Goal: Task Accomplishment & Management: Complete application form

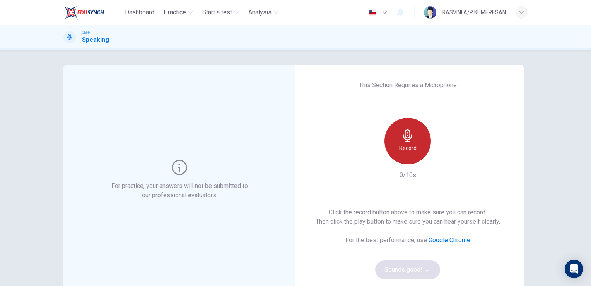
click at [414, 145] on div "Record" at bounding box center [408, 141] width 46 height 46
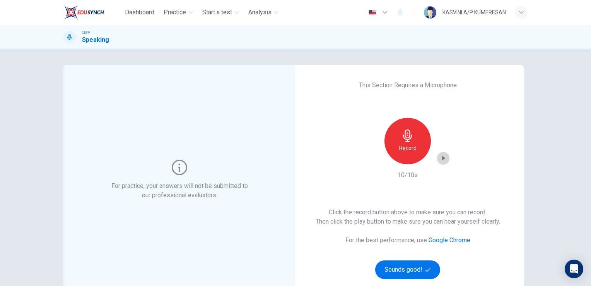
click at [442, 156] on icon "button" at bounding box center [443, 158] width 3 height 5
click at [441, 156] on icon "button" at bounding box center [443, 158] width 5 height 6
click at [421, 272] on button "Sounds good!" at bounding box center [407, 269] width 65 height 19
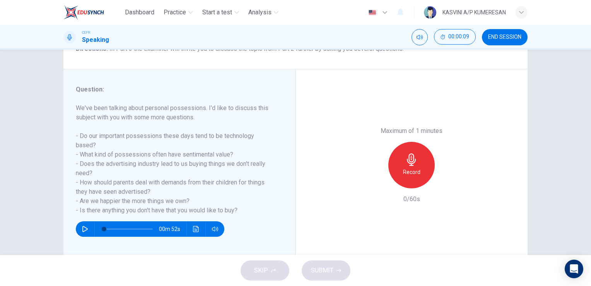
scroll to position [77, 0]
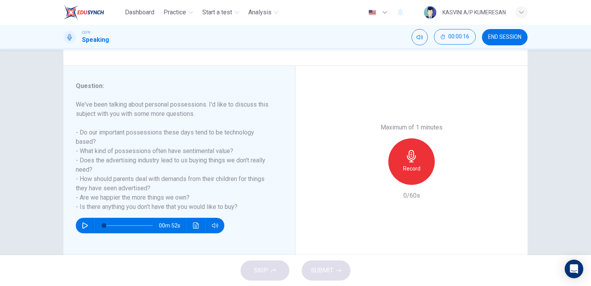
click at [258, 270] on div "SKIP SUBMIT" at bounding box center [295, 270] width 591 height 31
click at [84, 224] on icon "button" at bounding box center [84, 225] width 5 height 6
type input "2"
click at [147, 225] on span at bounding box center [128, 225] width 49 height 11
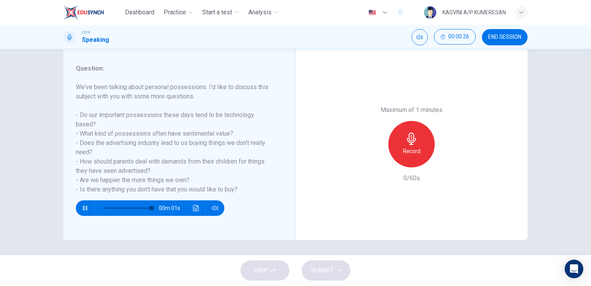
click at [272, 268] on div "SKIP SUBMIT" at bounding box center [295, 270] width 591 height 31
type input "0"
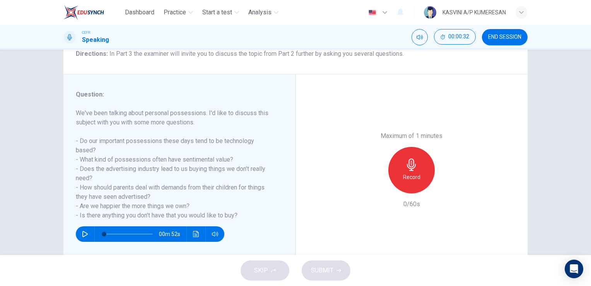
click at [419, 173] on div "Record" at bounding box center [412, 170] width 46 height 46
click at [444, 185] on icon "button" at bounding box center [447, 187] width 8 height 8
click at [445, 185] on icon "button" at bounding box center [447, 187] width 5 height 6
click at [333, 262] on button "SUBMIT" at bounding box center [326, 270] width 49 height 20
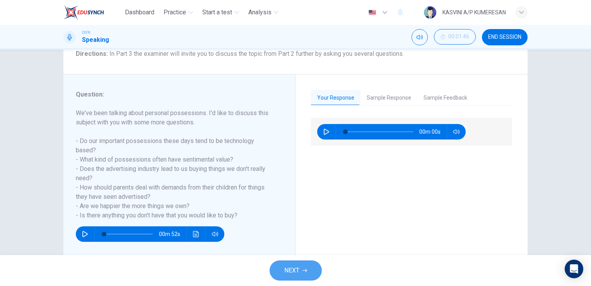
click at [299, 268] on span "NEXT" at bounding box center [291, 270] width 15 height 11
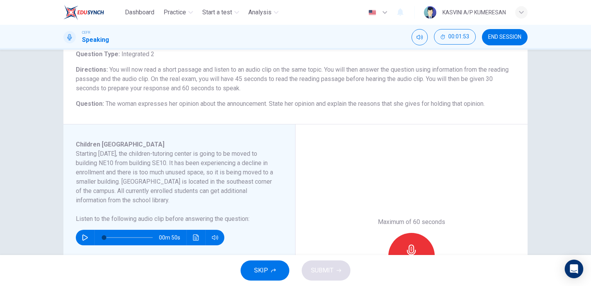
scroll to position [59, 0]
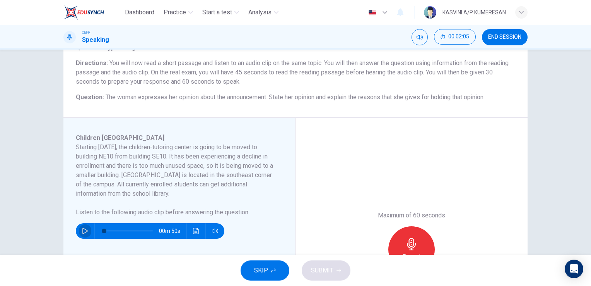
click at [83, 233] on icon "button" at bounding box center [85, 231] width 6 height 6
type input "0"
click at [83, 233] on icon "button" at bounding box center [85, 231] width 6 height 6
click at [269, 273] on button "SKIP" at bounding box center [265, 270] width 49 height 20
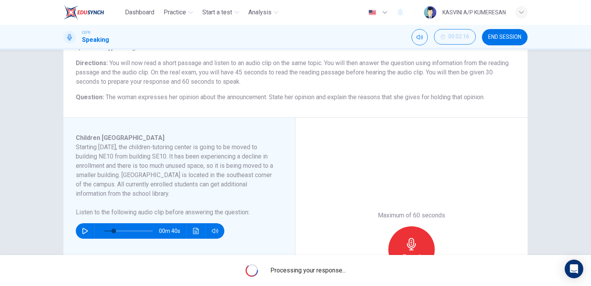
type input "20"
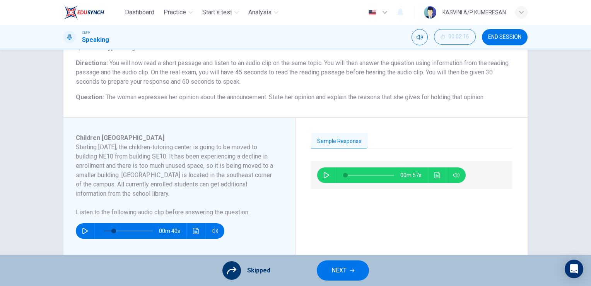
click at [318, 168] on div "00m 57s" at bounding box center [411, 175] width 201 height 28
drag, startPoint x: 318, startPoint y: 168, endPoint x: 323, endPoint y: 171, distance: 5.8
click at [323, 171] on div "00m 57s" at bounding box center [411, 175] width 201 height 28
click at [324, 172] on icon "button" at bounding box center [326, 175] width 5 height 6
type input "2"
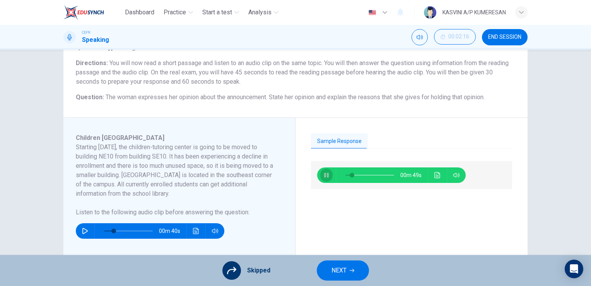
click at [323, 172] on icon "button" at bounding box center [326, 175] width 6 height 6
click at [324, 172] on icon "button" at bounding box center [326, 175] width 5 height 6
type input "54"
type input "20"
click at [323, 173] on icon "button" at bounding box center [326, 175] width 6 height 6
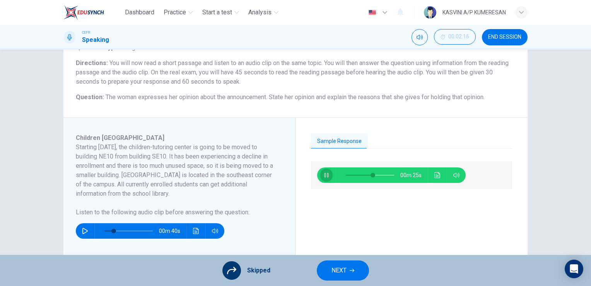
type input "56"
click at [339, 269] on span "NEXT" at bounding box center [339, 270] width 15 height 11
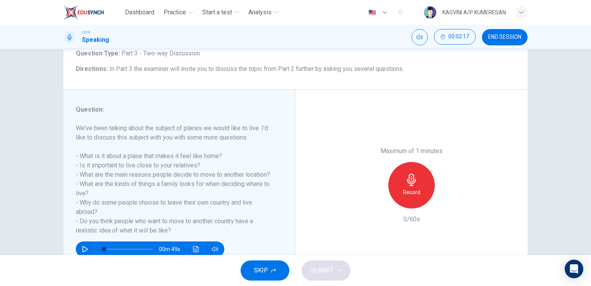
scroll to position [55, 0]
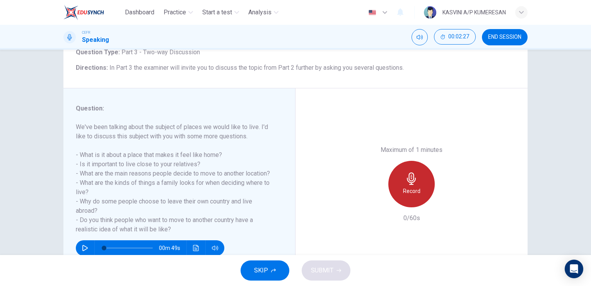
click at [421, 180] on div "Record" at bounding box center [412, 184] width 46 height 46
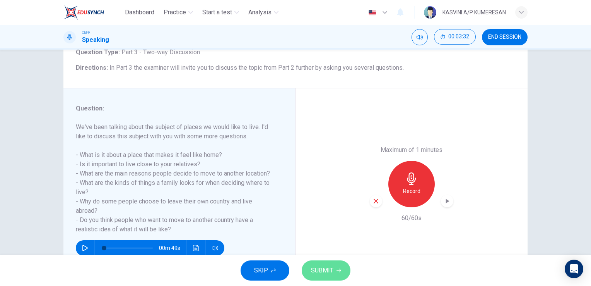
click at [340, 267] on button "SUBMIT" at bounding box center [326, 270] width 49 height 20
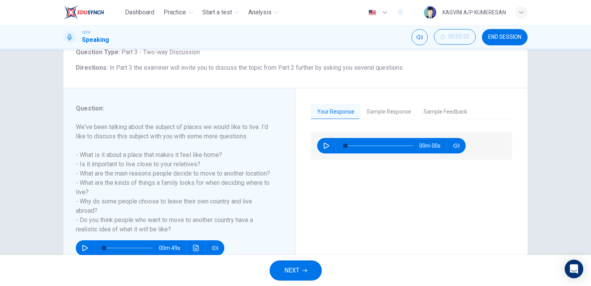
click at [387, 115] on button "Sample Response" at bounding box center [389, 112] width 57 height 16
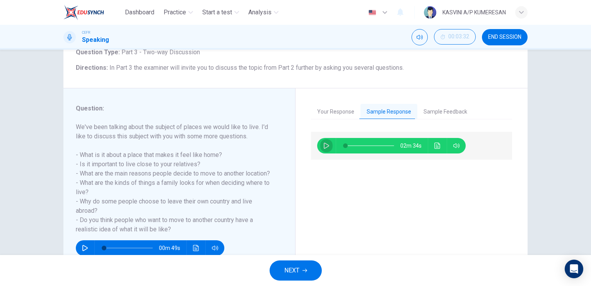
click at [325, 149] on button "button" at bounding box center [326, 145] width 12 height 15
type input "1"
click at [357, 144] on span at bounding box center [370, 145] width 49 height 11
click at [353, 144] on span at bounding box center [355, 145] width 5 height 5
drag, startPoint x: 353, startPoint y: 144, endPoint x: 348, endPoint y: 146, distance: 5.5
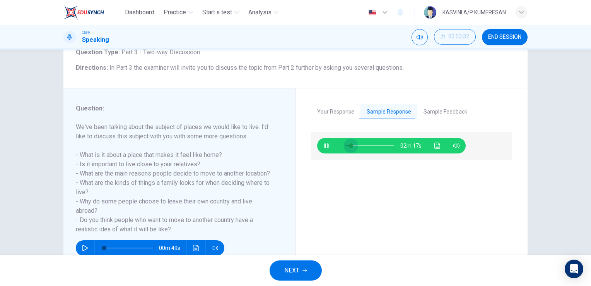
click at [349, 146] on span at bounding box center [351, 145] width 5 height 5
click at [323, 144] on icon "button" at bounding box center [326, 145] width 6 height 6
type input "34"
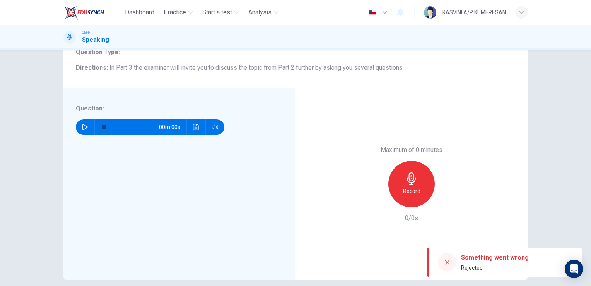
scroll to position [0, 0]
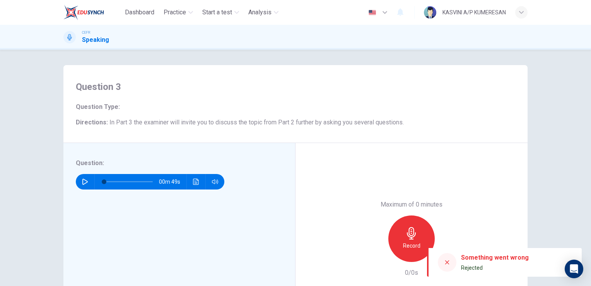
click at [445, 264] on icon at bounding box center [447, 262] width 6 height 6
click at [569, 265] on div "Open Intercom Messenger" at bounding box center [574, 268] width 21 height 21
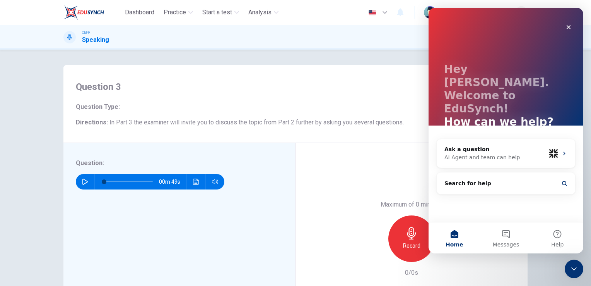
click at [308, 70] on div "Question 3 Question Type : Directions : In Part 3 the examiner will invite you …" at bounding box center [295, 104] width 464 height 78
click at [567, 27] on icon "Close" at bounding box center [569, 27] width 6 height 6
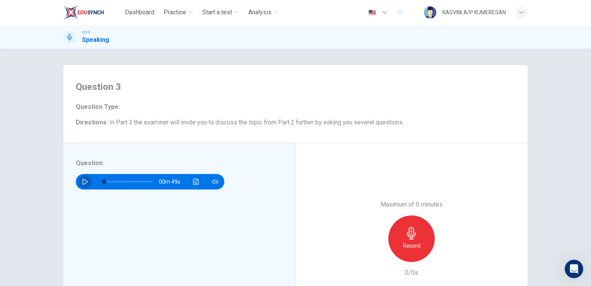
click at [79, 180] on button "button" at bounding box center [85, 181] width 12 height 15
type input "0"
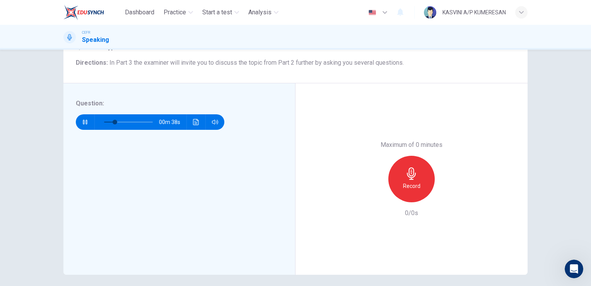
scroll to position [72, 0]
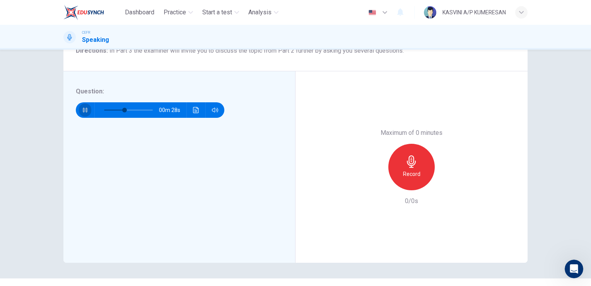
click at [85, 108] on icon "button" at bounding box center [85, 110] width 6 height 6
type input "42"
click at [406, 157] on icon "button" at bounding box center [412, 161] width 12 height 12
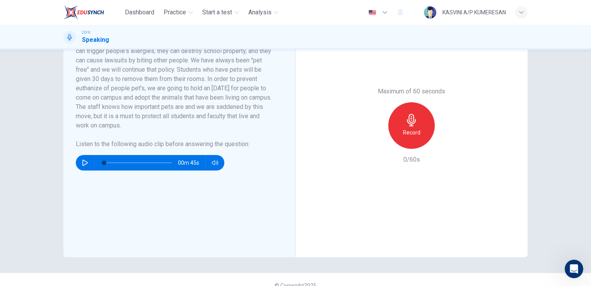
scroll to position [194, 0]
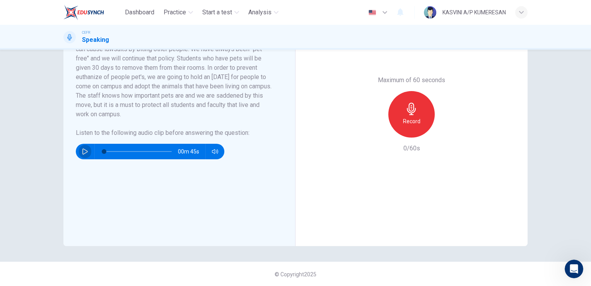
click at [84, 155] on button "button" at bounding box center [85, 151] width 12 height 15
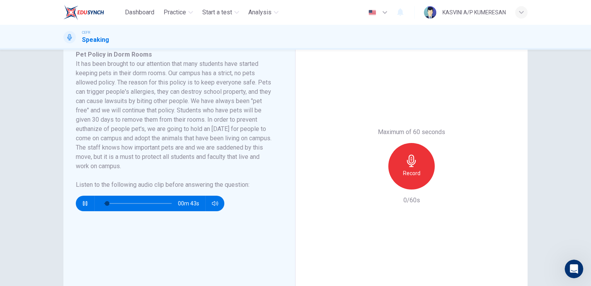
scroll to position [136, 0]
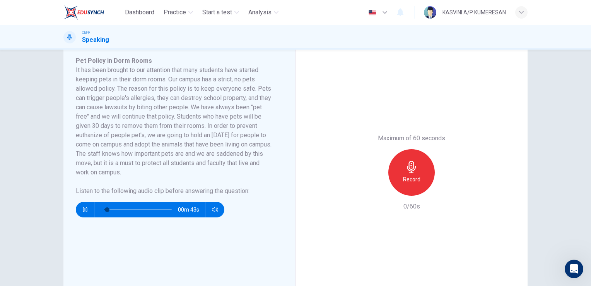
type input "7"
click at [82, 206] on icon "button" at bounding box center [85, 209] width 6 height 6
drag, startPoint x: 99, startPoint y: 211, endPoint x: 105, endPoint y: 211, distance: 6.2
click at [105, 211] on div at bounding box center [136, 209] width 83 height 15
click at [105, 211] on span at bounding box center [138, 209] width 68 height 11
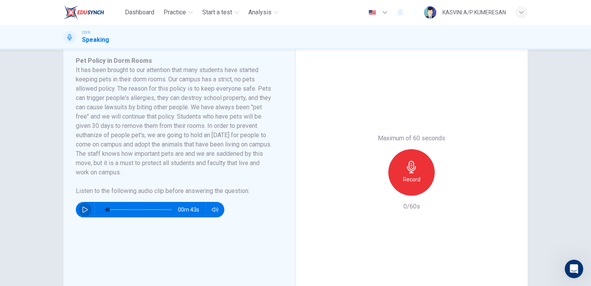
click at [86, 208] on button "button" at bounding box center [85, 209] width 12 height 15
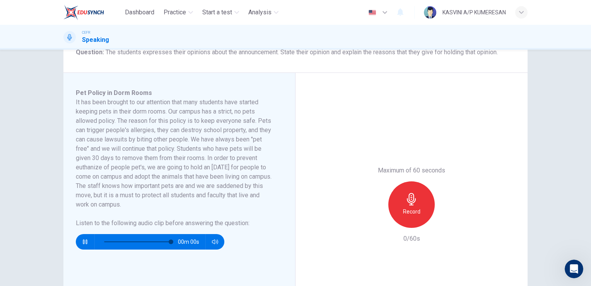
scroll to position [48, 0]
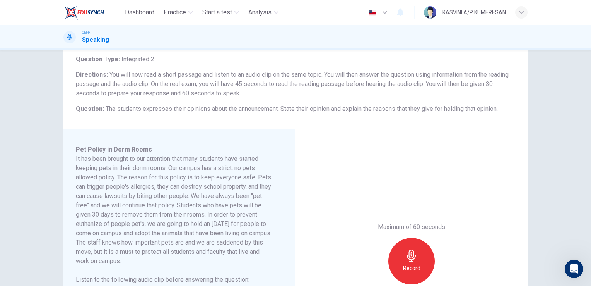
type input "0"
click at [410, 255] on icon "button" at bounding box center [411, 255] width 9 height 12
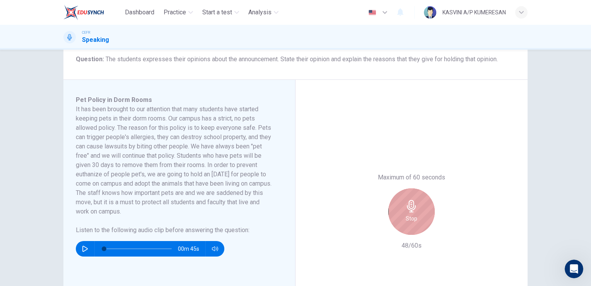
click at [428, 212] on div "Stop" at bounding box center [412, 211] width 46 height 46
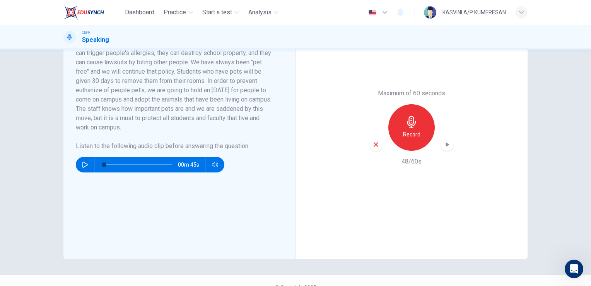
scroll to position [194, 0]
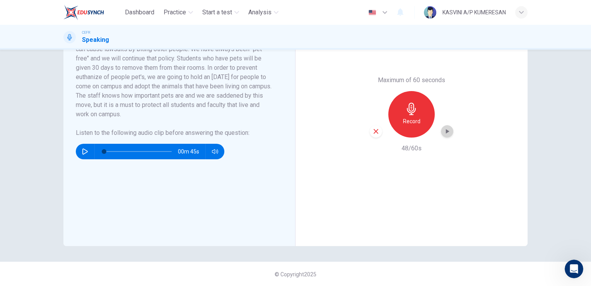
click at [443, 130] on icon "button" at bounding box center [447, 131] width 8 height 8
click at [446, 128] on icon "button" at bounding box center [447, 131] width 8 height 8
click at [444, 128] on icon "button" at bounding box center [447, 131] width 8 height 8
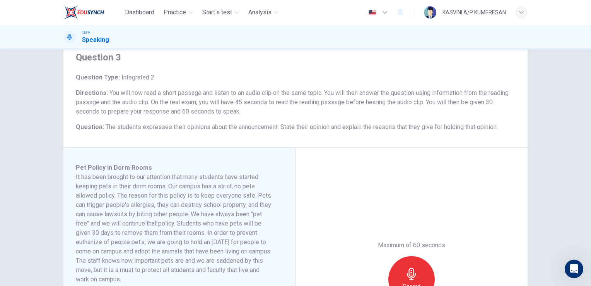
scroll to position [147, 0]
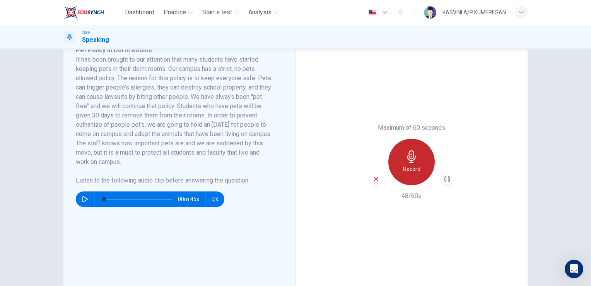
click at [408, 152] on icon "button" at bounding box center [412, 156] width 12 height 12
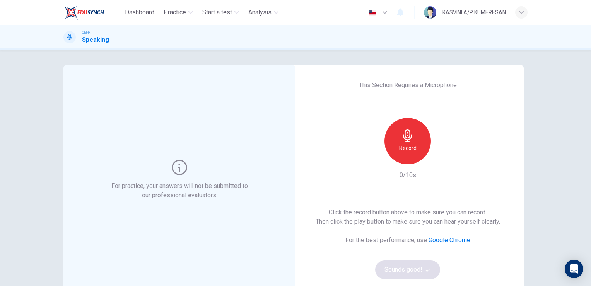
click at [405, 147] on h6 "Record" at bounding box center [407, 147] width 17 height 9
click at [426, 267] on icon "button" at bounding box center [428, 269] width 5 height 5
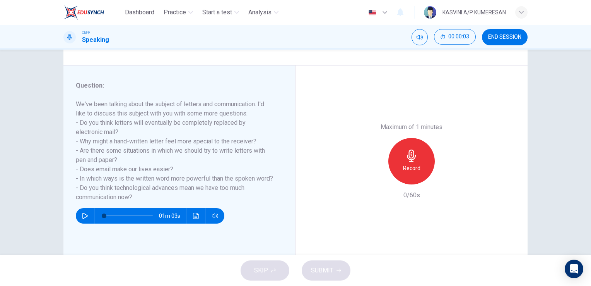
scroll to position [80, 0]
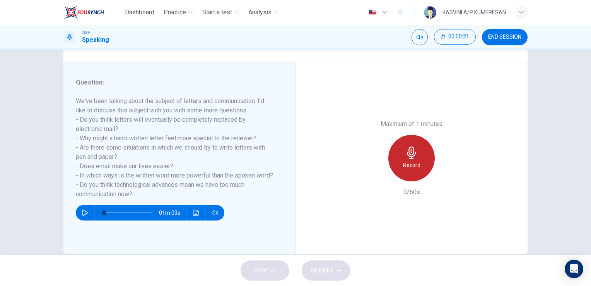
click at [409, 159] on div "Record" at bounding box center [412, 158] width 46 height 46
click at [409, 159] on div "Stop" at bounding box center [412, 158] width 46 height 46
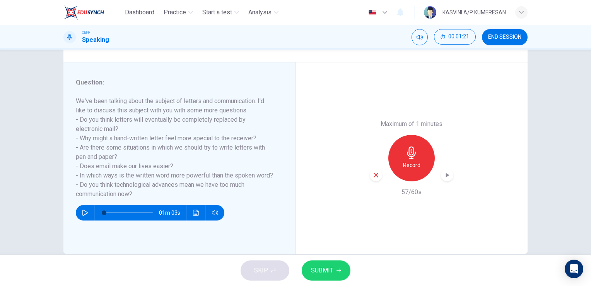
scroll to position [94, 0]
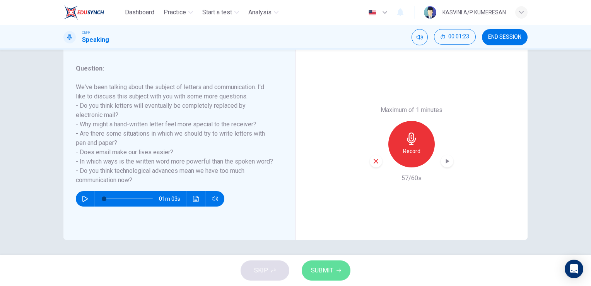
click at [319, 261] on button "SUBMIT" at bounding box center [326, 270] width 49 height 20
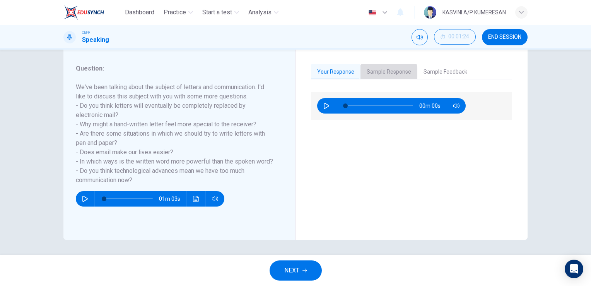
click at [380, 72] on button "Sample Response" at bounding box center [389, 72] width 57 height 16
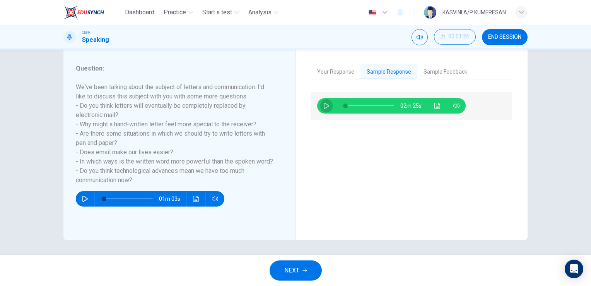
click at [325, 103] on icon "button" at bounding box center [326, 106] width 6 height 6
type input "1"
type input "97"
click at [438, 68] on button "Sample Feedback" at bounding box center [446, 72] width 56 height 16
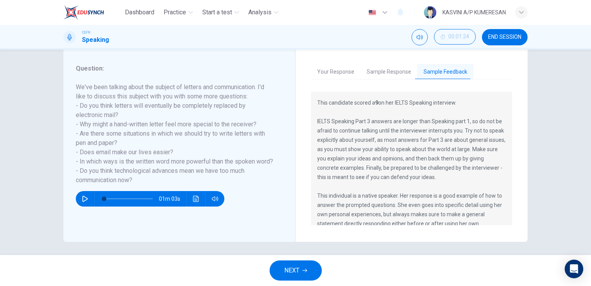
scroll to position [28, 0]
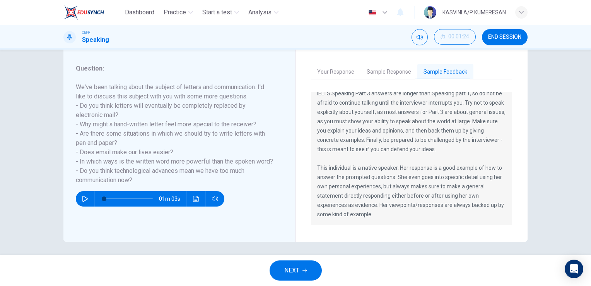
click at [301, 269] on button "NEXT" at bounding box center [296, 270] width 52 height 20
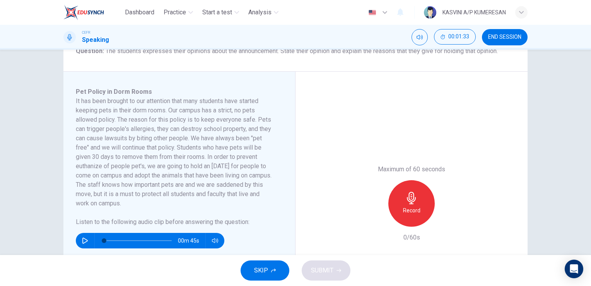
scroll to position [106, 0]
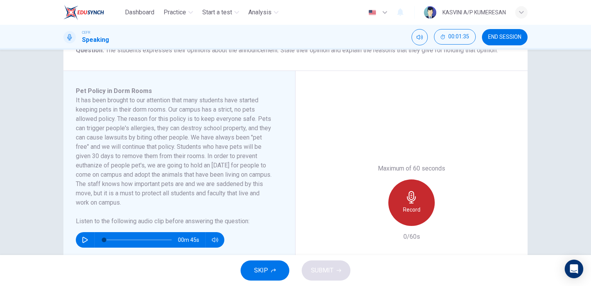
click at [397, 198] on div "Record" at bounding box center [412, 202] width 46 height 46
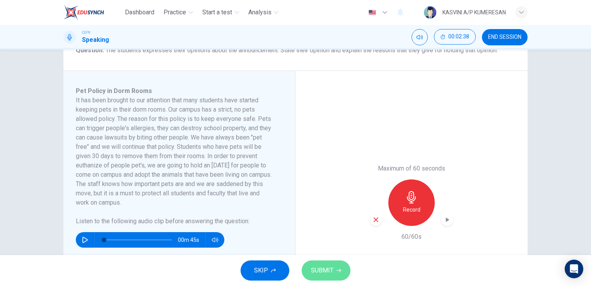
click at [332, 267] on span "SUBMIT" at bounding box center [322, 270] width 22 height 11
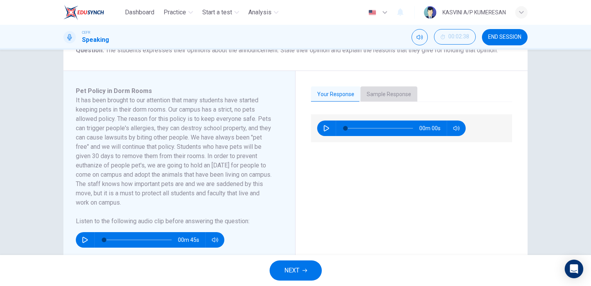
click at [395, 94] on button "Sample Response" at bounding box center [389, 94] width 57 height 16
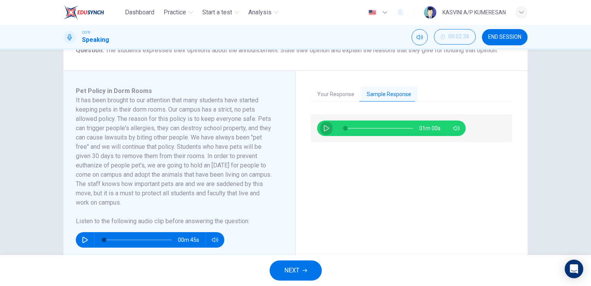
click at [323, 129] on icon "button" at bounding box center [326, 128] width 6 height 6
type input "2"
type input "0"
click at [302, 265] on button "NEXT" at bounding box center [296, 270] width 52 height 20
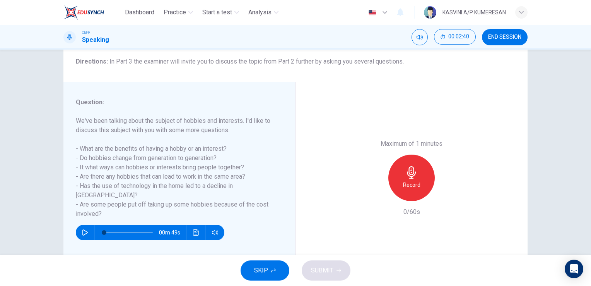
scroll to position [65, 0]
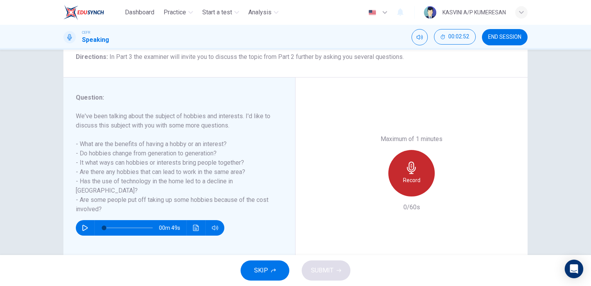
click at [415, 167] on icon "button" at bounding box center [412, 167] width 12 height 12
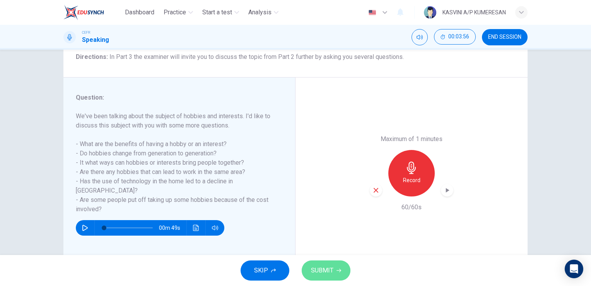
click at [327, 273] on span "SUBMIT" at bounding box center [322, 270] width 22 height 11
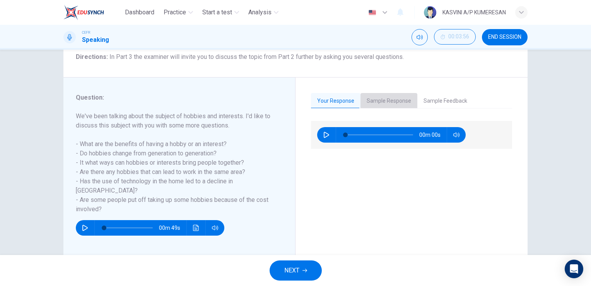
click at [389, 103] on button "Sample Response" at bounding box center [389, 101] width 57 height 16
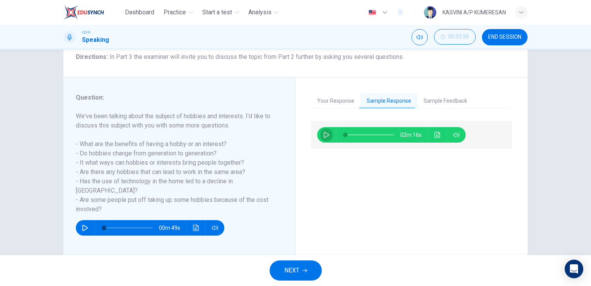
click at [320, 130] on button "button" at bounding box center [326, 134] width 12 height 15
type input "1"
type input "0"
click at [306, 273] on button "NEXT" at bounding box center [296, 270] width 52 height 20
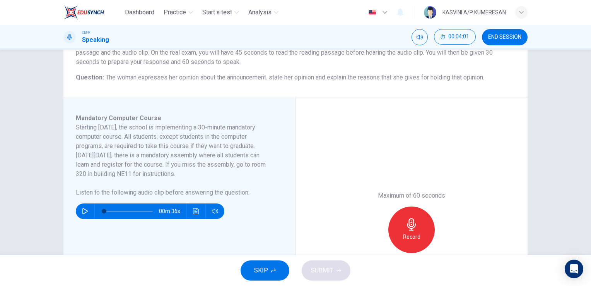
scroll to position [85, 0]
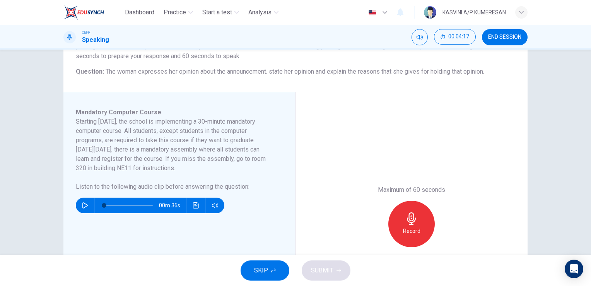
click at [87, 202] on button "button" at bounding box center [85, 204] width 12 height 15
type input "0"
click at [406, 220] on icon "button" at bounding box center [412, 218] width 12 height 12
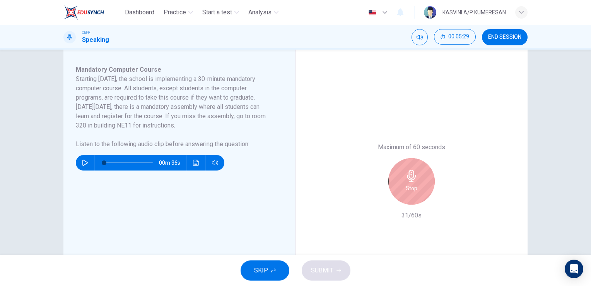
scroll to position [130, 0]
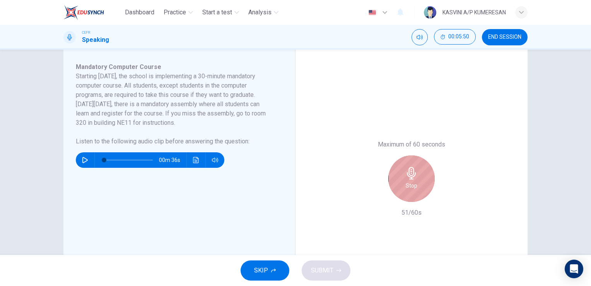
click at [419, 174] on div "Stop" at bounding box center [412, 178] width 46 height 46
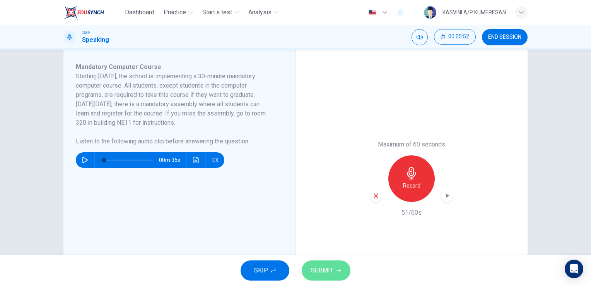
click at [330, 274] on span "SUBMIT" at bounding box center [322, 270] width 22 height 11
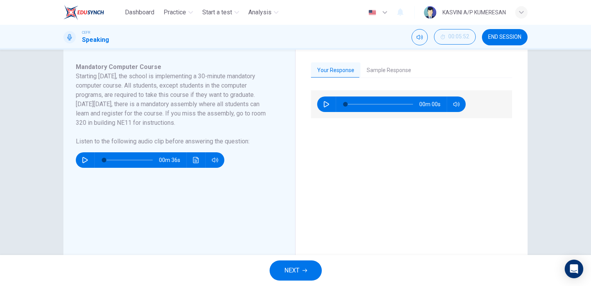
click at [367, 67] on button "Sample Response" at bounding box center [389, 70] width 57 height 16
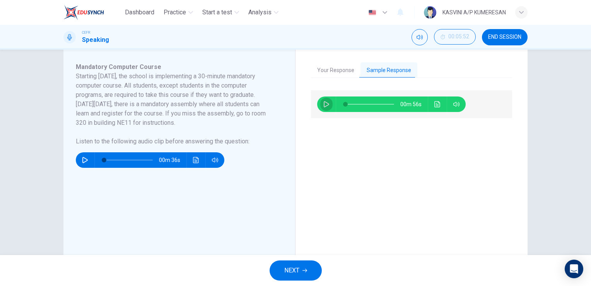
click at [320, 107] on button "button" at bounding box center [326, 103] width 12 height 15
type input "12"
click at [325, 104] on icon "button" at bounding box center [326, 104] width 6 height 6
type input "0"
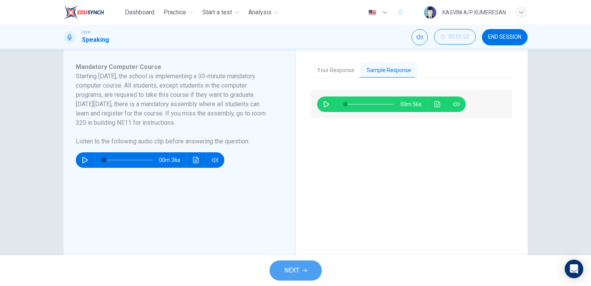
click at [301, 276] on button "NEXT" at bounding box center [296, 270] width 52 height 20
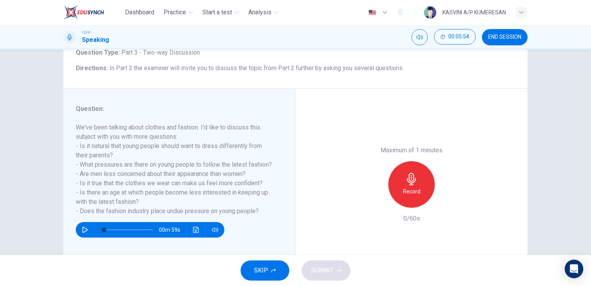
scroll to position [55, 0]
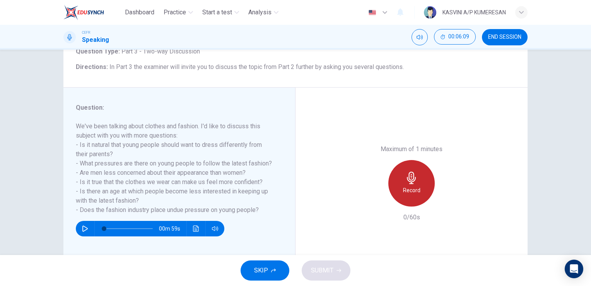
click at [406, 182] on icon "button" at bounding box center [412, 177] width 12 height 12
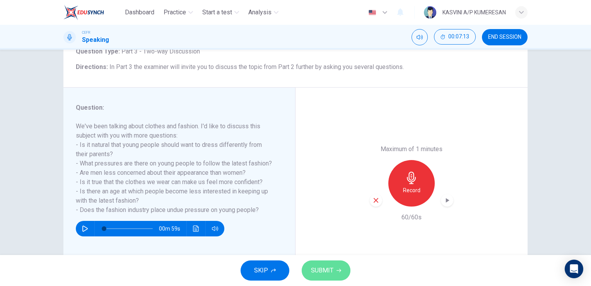
click at [335, 267] on button "SUBMIT" at bounding box center [326, 270] width 49 height 20
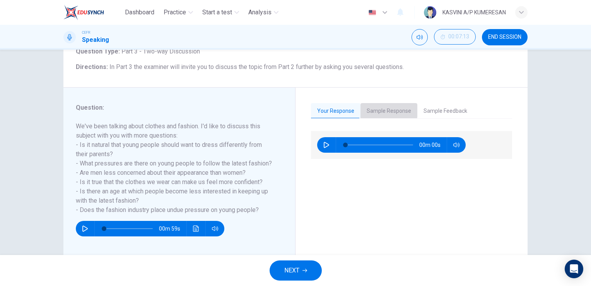
click at [384, 110] on button "Sample Response" at bounding box center [389, 111] width 57 height 16
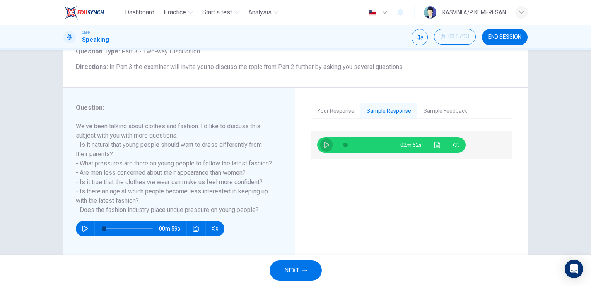
click at [320, 144] on button "button" at bounding box center [326, 144] width 12 height 15
type input "1"
click at [320, 144] on button "button" at bounding box center [326, 144] width 12 height 15
type input "98"
click at [312, 260] on button "NEXT" at bounding box center [296, 270] width 52 height 20
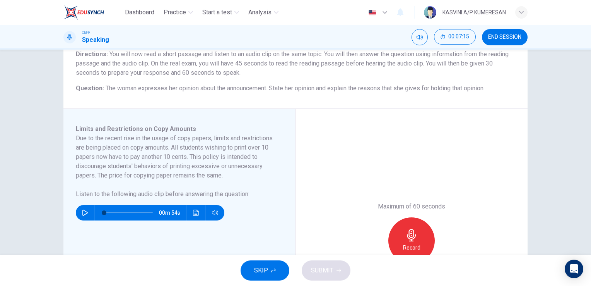
scroll to position [73, 0]
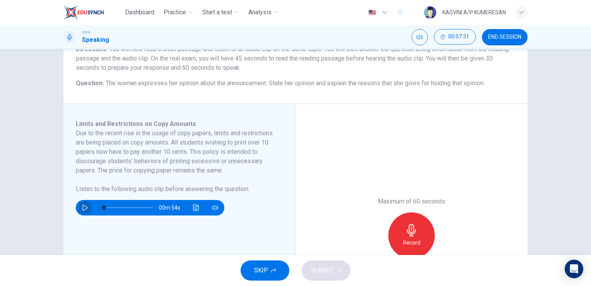
click at [79, 208] on button "button" at bounding box center [85, 207] width 12 height 15
type input "0"
click at [399, 234] on div "Record" at bounding box center [412, 235] width 46 height 46
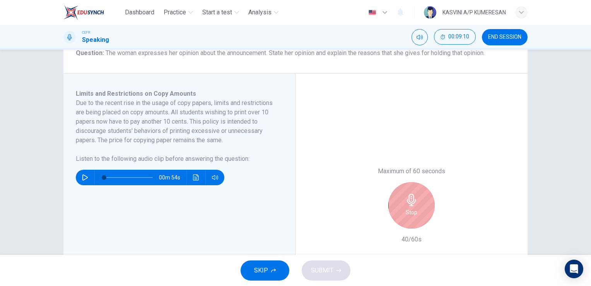
scroll to position [102, 0]
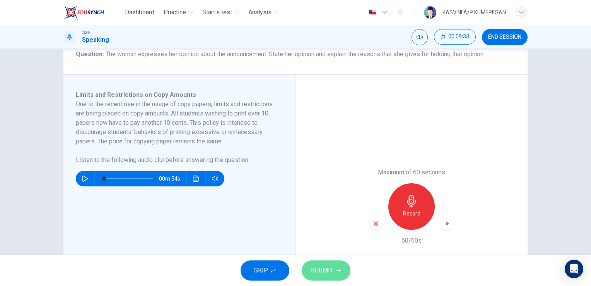
click at [320, 271] on span "SUBMIT" at bounding box center [322, 270] width 22 height 11
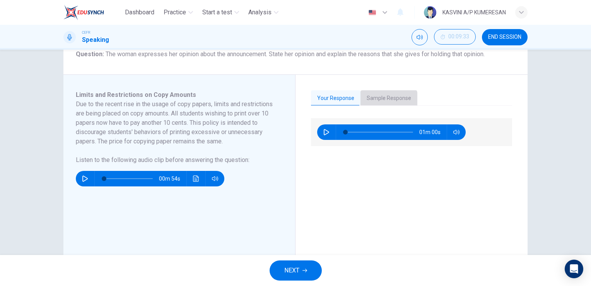
click at [379, 100] on button "Sample Response" at bounding box center [389, 98] width 57 height 16
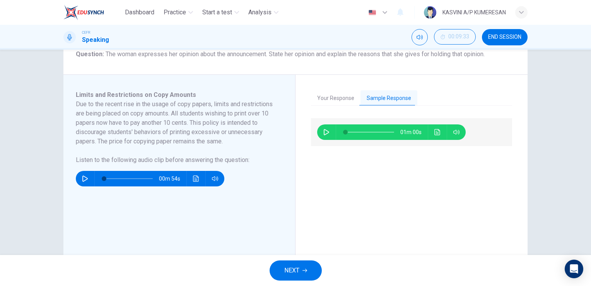
drag, startPoint x: 316, startPoint y: 126, endPoint x: 321, endPoint y: 131, distance: 6.6
click at [321, 131] on div "01m 00s" at bounding box center [411, 132] width 201 height 28
click at [321, 131] on button "button" at bounding box center [326, 131] width 12 height 15
type input "3"
type input "0"
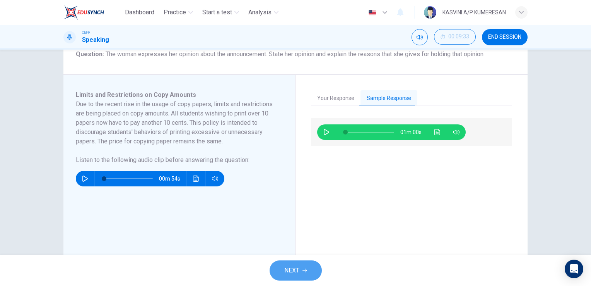
click at [304, 263] on button "NEXT" at bounding box center [296, 270] width 52 height 20
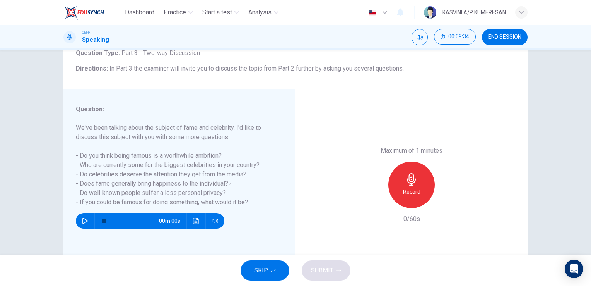
scroll to position [54, 0]
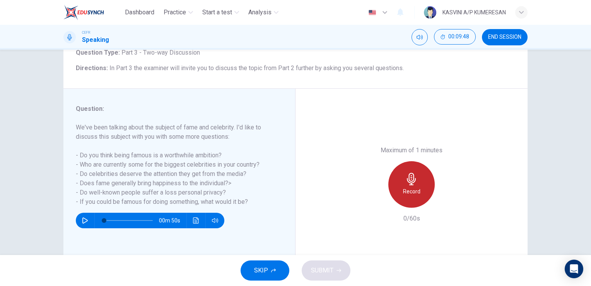
click at [424, 182] on div "Record" at bounding box center [412, 184] width 46 height 46
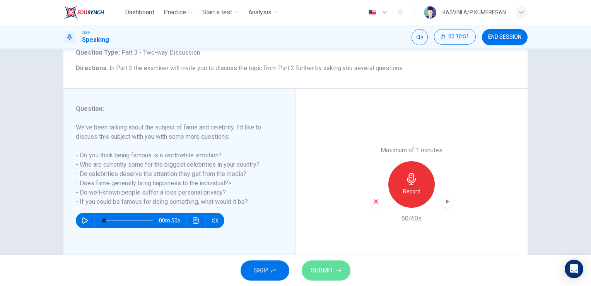
click at [321, 272] on span "SUBMIT" at bounding box center [322, 270] width 22 height 11
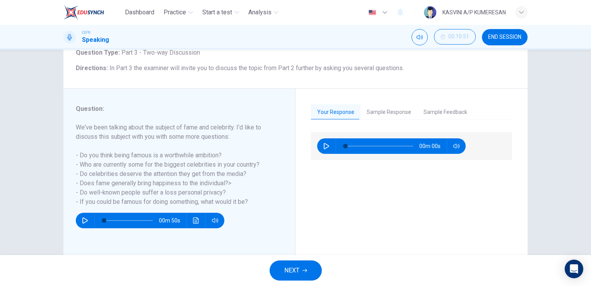
click at [395, 102] on div "Your Response Sample Response Sample Feedback 00m 00s 02m 18s This candidate sc…" at bounding box center [412, 184] width 232 height 191
click at [391, 113] on button "Sample Response" at bounding box center [389, 112] width 57 height 16
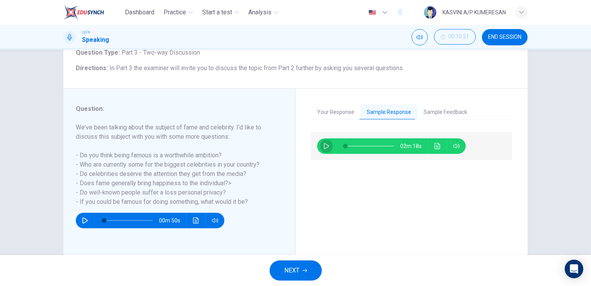
click at [328, 147] on button "button" at bounding box center [326, 145] width 12 height 15
type input "1"
click at [328, 147] on button "button" at bounding box center [326, 145] width 12 height 15
click at [346, 146] on span at bounding box center [370, 145] width 49 height 11
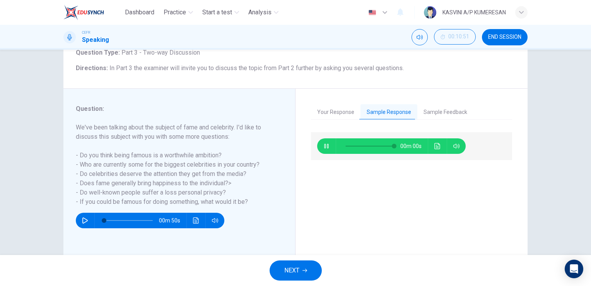
type input "0"
click at [285, 276] on button "NEXT" at bounding box center [296, 270] width 52 height 20
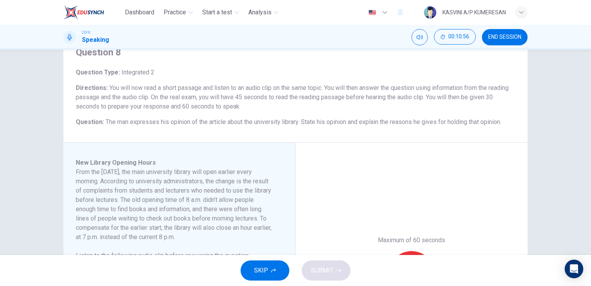
scroll to position [24, 0]
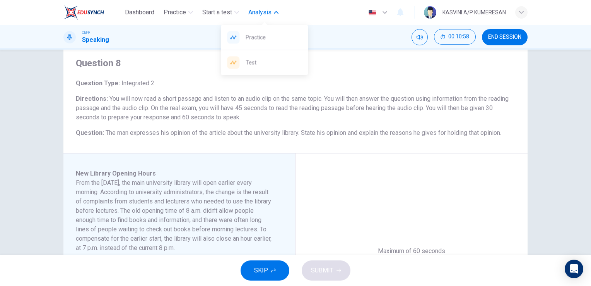
click at [262, 16] on span "Analysis" at bounding box center [259, 12] width 23 height 9
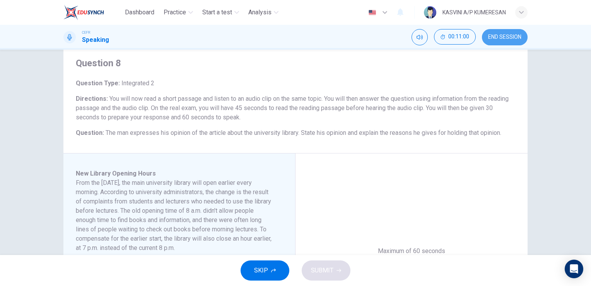
click at [505, 39] on span "END SESSION" at bounding box center [504, 37] width 33 height 6
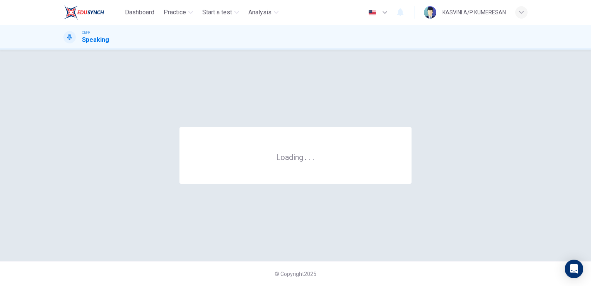
scroll to position [0, 0]
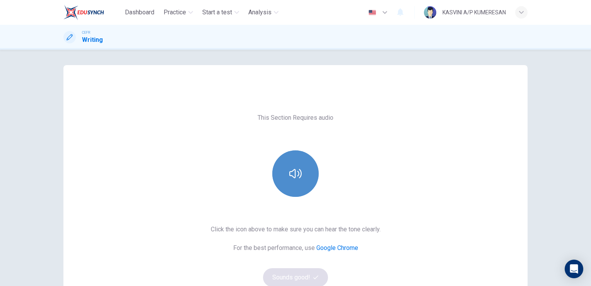
click at [290, 166] on button "button" at bounding box center [295, 173] width 46 height 46
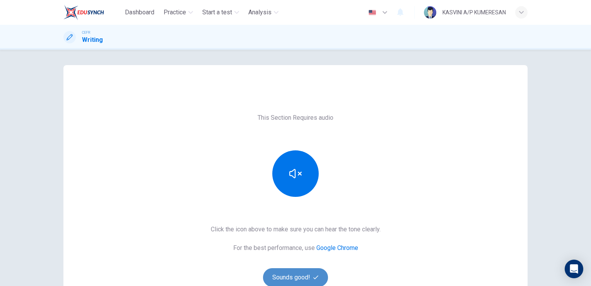
click at [299, 273] on button "Sounds good!" at bounding box center [295, 277] width 65 height 19
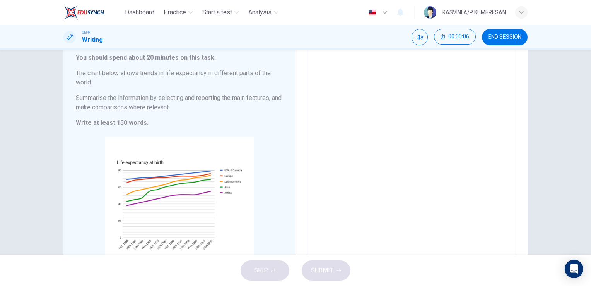
scroll to position [53, 0]
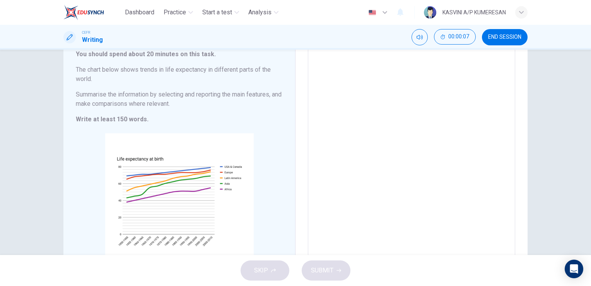
click at [270, 270] on div "SKIP SUBMIT" at bounding box center [295, 270] width 591 height 31
click at [354, 76] on textarea at bounding box center [411, 154] width 197 height 216
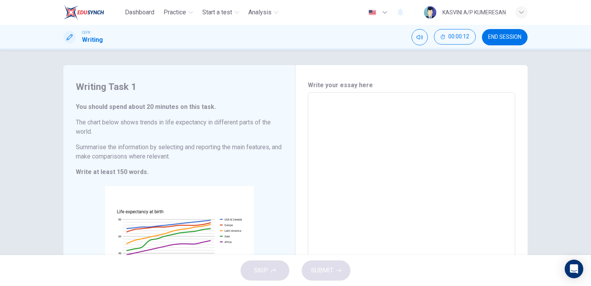
click at [288, 265] on div "SKIP SUBMIT" at bounding box center [295, 270] width 591 height 31
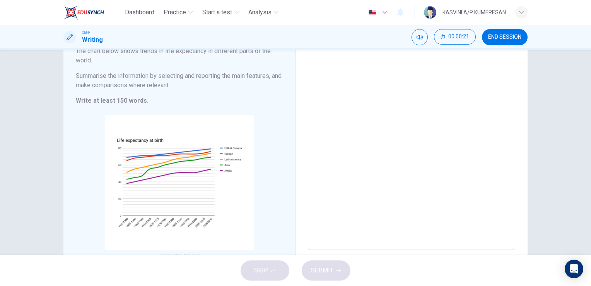
scroll to position [72, 0]
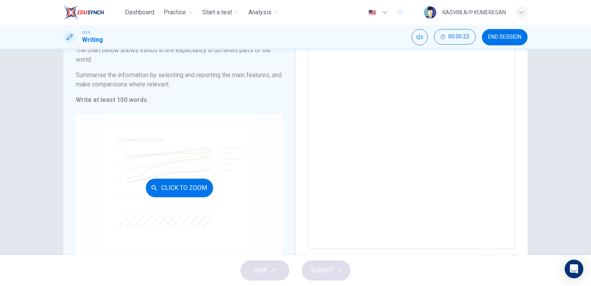
click at [176, 186] on button "Click to Zoom" at bounding box center [179, 187] width 67 height 19
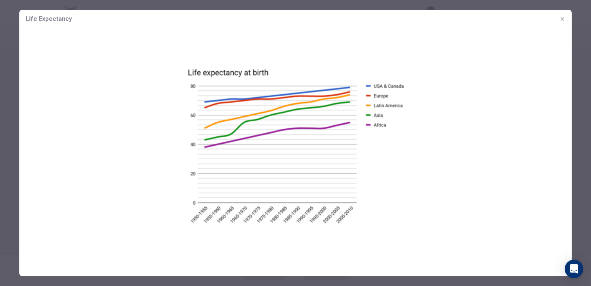
click at [566, 15] on button "button" at bounding box center [562, 19] width 12 height 12
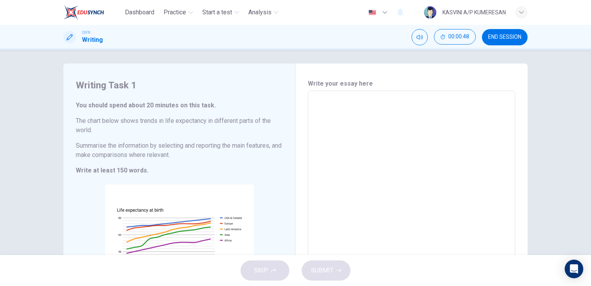
scroll to position [0, 0]
click at [356, 118] on textarea at bounding box center [411, 206] width 197 height 216
type textarea "T"
type textarea "x"
type textarea "TH"
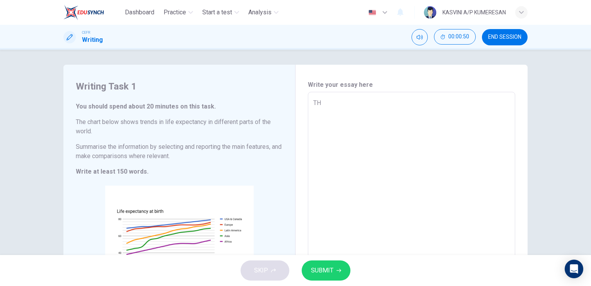
type textarea "x"
type textarea "TH e"
type textarea "x"
type textarea "TH"
type textarea "x"
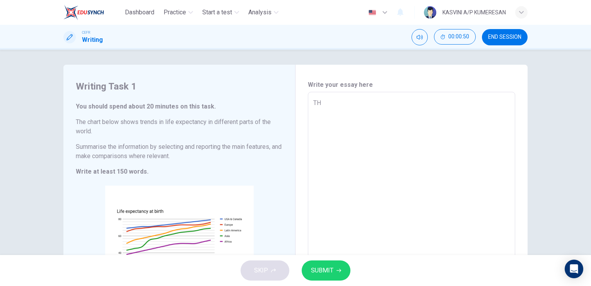
type textarea "TH"
type textarea "x"
type textarea "T"
type textarea "x"
type textarea "T"
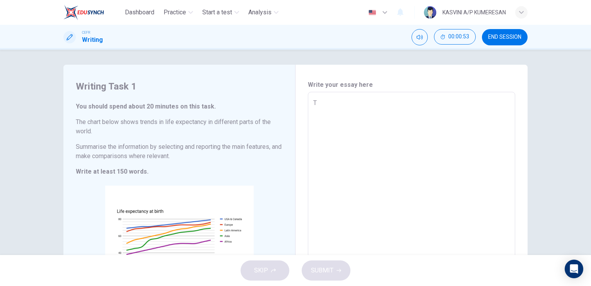
type textarea "x"
type textarea "Th"
type textarea "x"
type textarea "The"
type textarea "x"
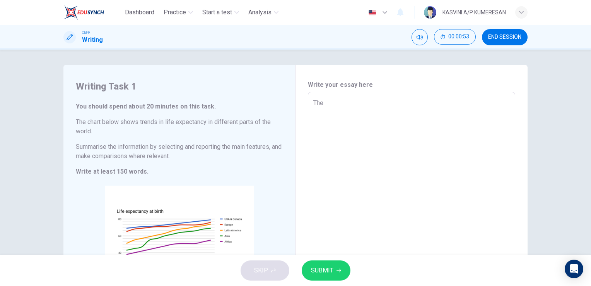
type textarea "The"
type textarea "x"
type textarea "The c"
type textarea "x"
type textarea "The ch"
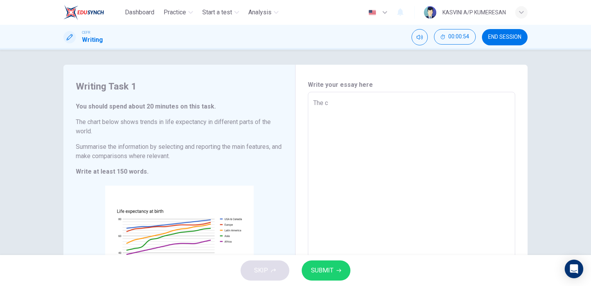
type textarea "x"
type textarea "The cha"
type textarea "x"
type textarea "The [PERSON_NAME]"
type textarea "x"
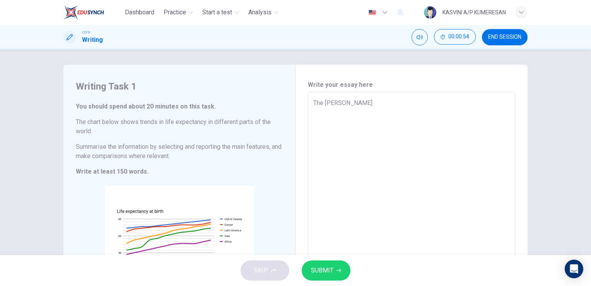
type textarea "The chast"
type textarea "x"
type textarea "The chast"
type textarea "x"
type textarea "The chast"
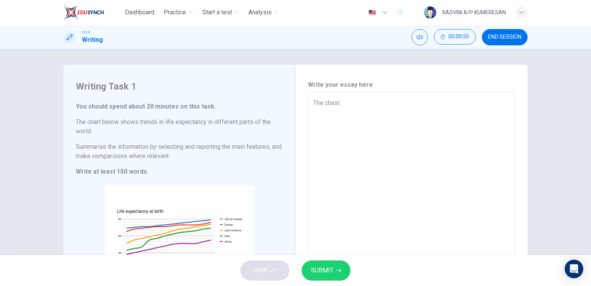
type textarea "x"
type textarea "The [PERSON_NAME]"
type textarea "x"
type textarea "The cha"
type textarea "x"
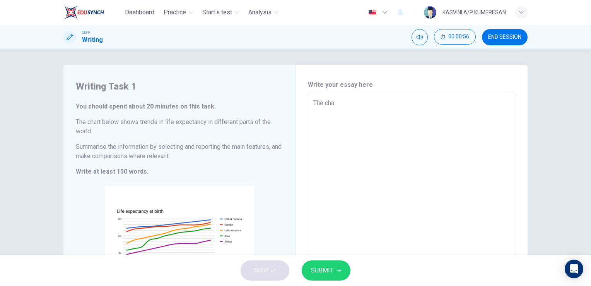
type textarea "The [PERSON_NAME]"
type textarea "x"
type textarea "The cha"
type textarea "x"
type textarea "The char"
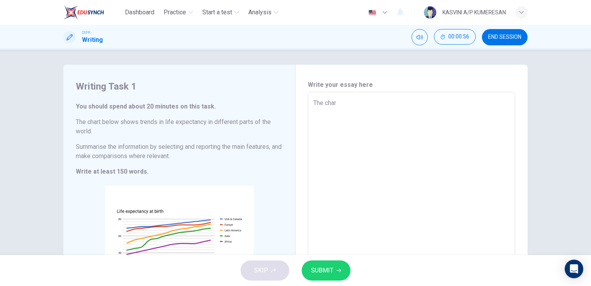
type textarea "x"
type textarea "The chart"
type textarea "x"
type textarea "The chart"
type textarea "x"
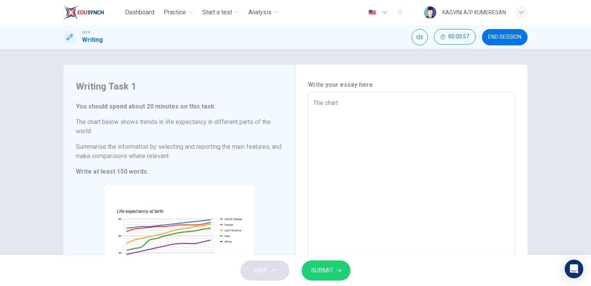
type textarea "The chart d"
type textarea "x"
type textarea "The chart de"
type textarea "x"
type textarea "The chart dem"
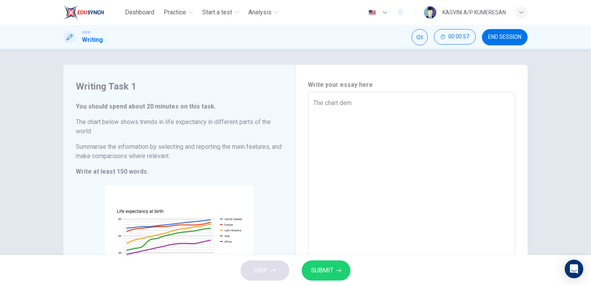
type textarea "x"
type textarea "The chart demo"
type textarea "x"
type textarea "The chart demon"
type textarea "x"
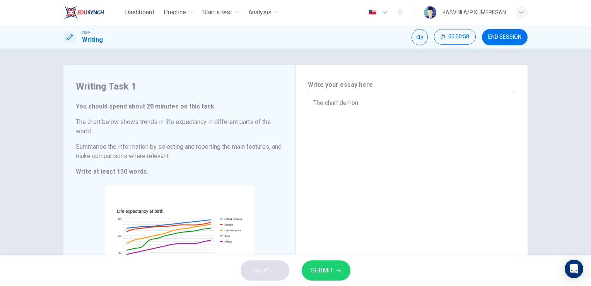
type textarea "The chart demons"
type textarea "x"
type textarea "The chart demonst"
type textarea "x"
type textarea "The chart demonstra"
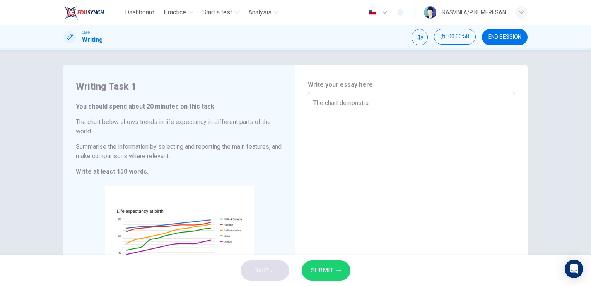
type textarea "x"
type textarea "The chart demonstrat"
type textarea "x"
type textarea "The chart demonstrate"
type textarea "x"
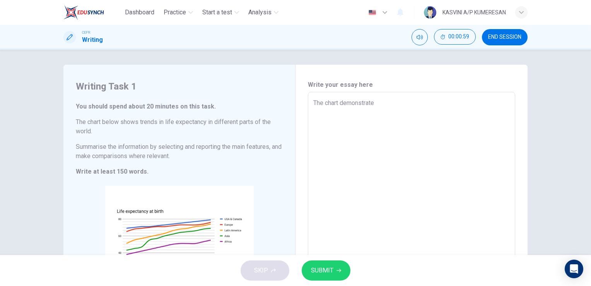
type textarea "The chart demonstrates"
type textarea "x"
type textarea "The chart demonstrates"
type textarea "x"
type textarea "The chart demonstrates t"
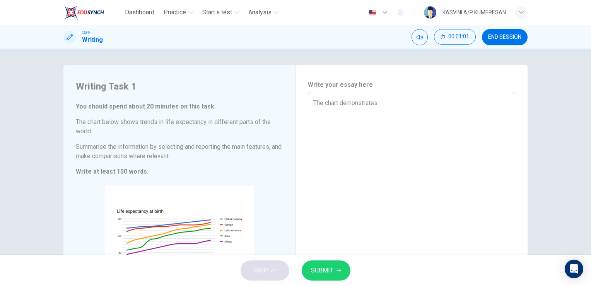
type textarea "x"
type textarea "The chart demonstrates th"
type textarea "x"
type textarea "The chart demonstrates the"
type textarea "x"
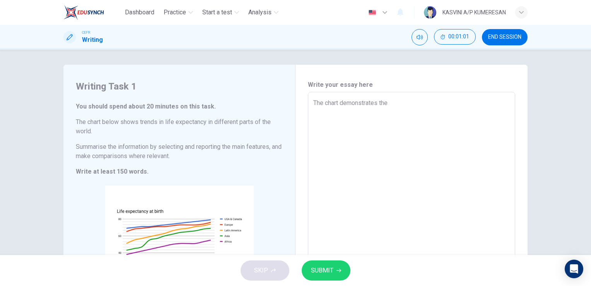
type textarea "The chart demonstrates the"
type textarea "x"
type textarea "The chart demonstrates the t"
type textarea "x"
type textarea "The chart demonstrates the tr"
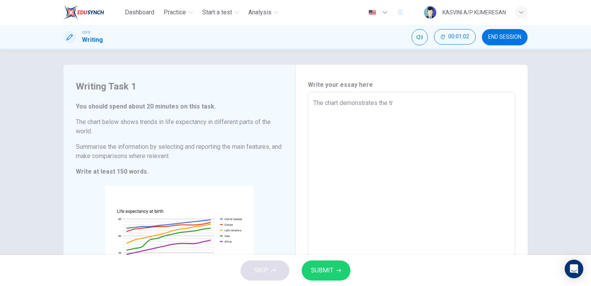
type textarea "x"
type textarea "The chart demonstrates the tre"
type textarea "x"
type textarea "The chart demonstrates the tren"
type textarea "x"
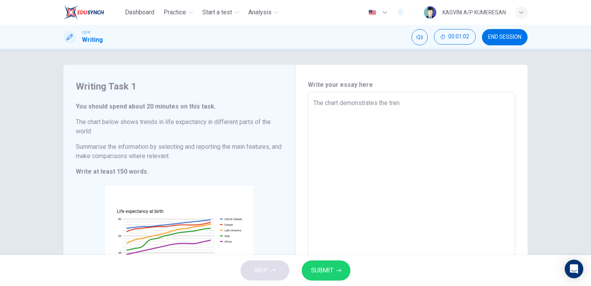
type textarea "The chart demonstrates the trend"
type textarea "x"
type textarea "The chart demonstrates the trends"
type textarea "x"
type textarea "The chart demonstrates the trends"
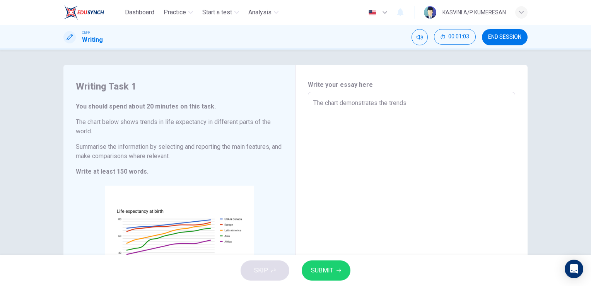
type textarea "x"
type textarea "The chart demonstrates the trends i"
type textarea "x"
type textarea "The chart demonstrates the trends in"
type textarea "x"
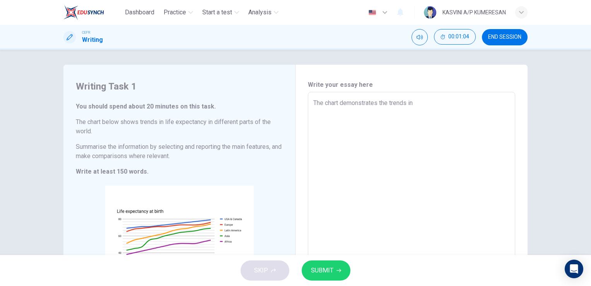
type textarea "The chart demonstrates the trends in"
type textarea "x"
type textarea "The chart demonstrates the trends in l"
type textarea "x"
type textarea "The chart demonstrates the trends in li"
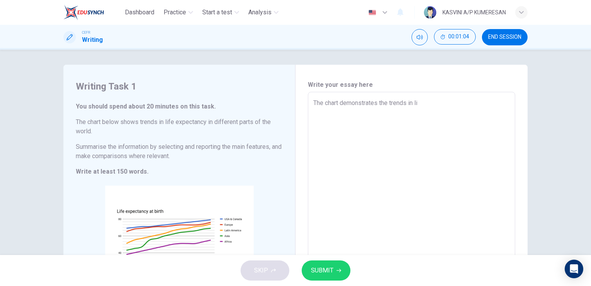
type textarea "x"
type textarea "The chart demonstrates the trends in lif"
type textarea "x"
type textarea "The chart demonstrates the trends in life"
type textarea "x"
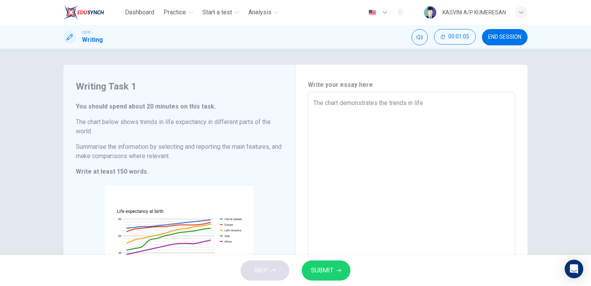
type textarea "The chart demonstrates the trends in life"
type textarea "x"
type textarea "The chart demonstrates the trends in life e"
type textarea "x"
type textarea "The chart demonstrates the trends in life ex"
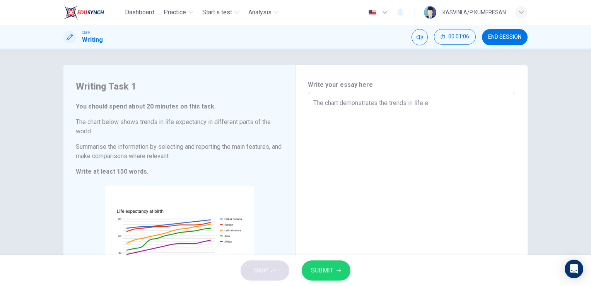
type textarea "x"
type textarea "The chart demonstrates the trends in life exp"
type textarea "x"
type textarea "The chart demonstrates the trends in life expe"
type textarea "x"
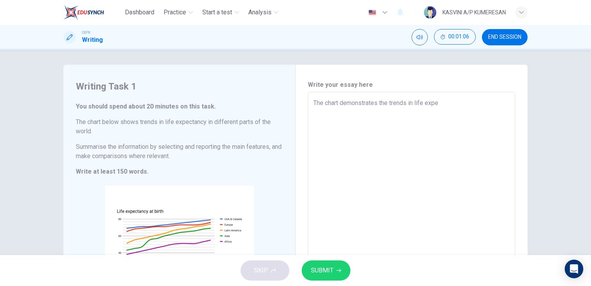
type textarea "The chart demonstrates the trends in life expec"
type textarea "x"
type textarea "The chart demonstrates the trends in life expect"
type textarea "x"
type textarea "The chart demonstrates the trends in life expecta"
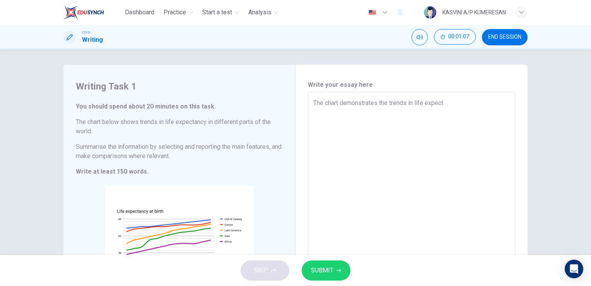
type textarea "x"
type textarea "The chart demonstrates the trends in life expectan"
type textarea "x"
type textarea "The chart demonstrates the trends in life expectanc"
type textarea "x"
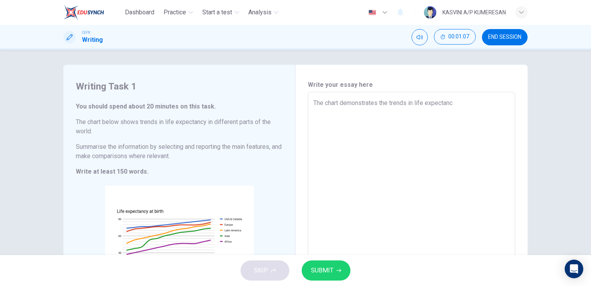
type textarea "The chart demonstrates the trends in life expectancy"
type textarea "x"
type textarea "The chart demonstrates the trends in life expectancy"
type textarea "x"
type textarea "The chart demonstrates the trends in life expectancy i"
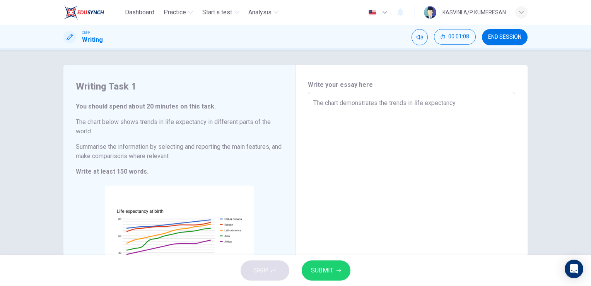
type textarea "x"
type textarea "The chart demonstrates the trends in life expectancy in"
type textarea "x"
type textarea "The chart demonstrates the trends in life expectancy in"
type textarea "x"
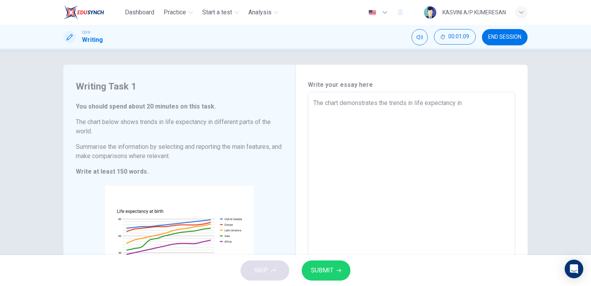
type textarea "The chart demonstrates the trends in life expectancy in d"
type textarea "x"
type textarea "The chart demonstrates the trends in life expectancy in di"
type textarea "x"
type textarea "The chart demonstrates the trends in life expectancy in dif"
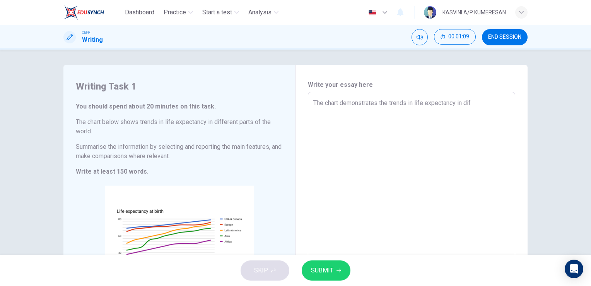
type textarea "x"
type textarea "The chart demonstrates the trends in life expectancy in diff"
type textarea "x"
type textarea "The chart demonstrates the trends in life expectancy in diffe"
type textarea "x"
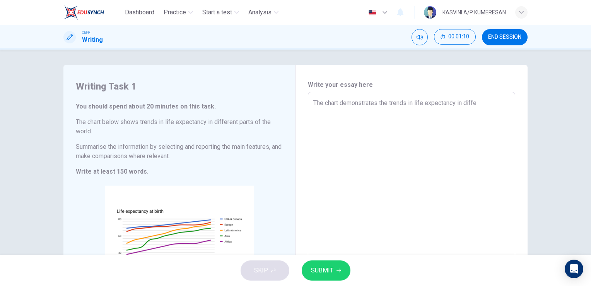
type textarea "The chart demonstrates the trends in life expectancy in [PERSON_NAME]"
type textarea "x"
type textarea "The chart demonstrates the trends in life expectancy in diffe"
type textarea "x"
type textarea "The chart demonstrates the trends in life expectancy in differ"
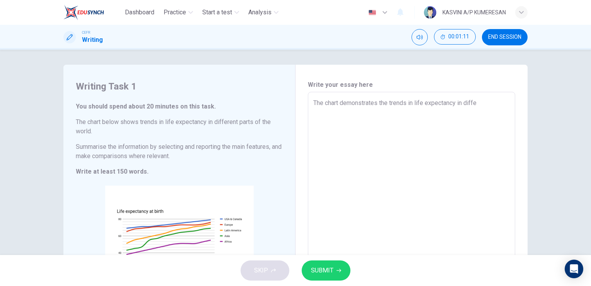
type textarea "x"
type textarea "The chart demonstrates the trends in life expectancy in differe"
type textarea "x"
type textarea "The chart demonstrates the trends in life expectancy in differem"
type textarea "x"
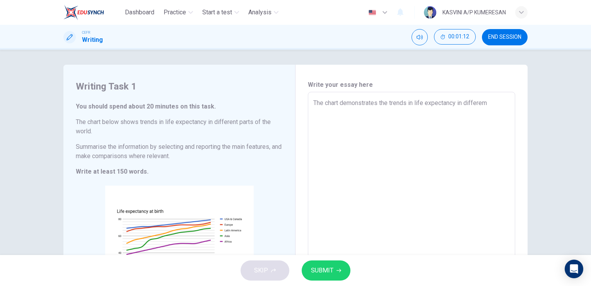
type textarea "The chart demonstrates the trends in life expectancy in differe"
type textarea "x"
type textarea "The chart demonstrates the trends in life expectancy in differen"
type textarea "x"
type textarea "The chart demonstrates the trends in life expectancy in different"
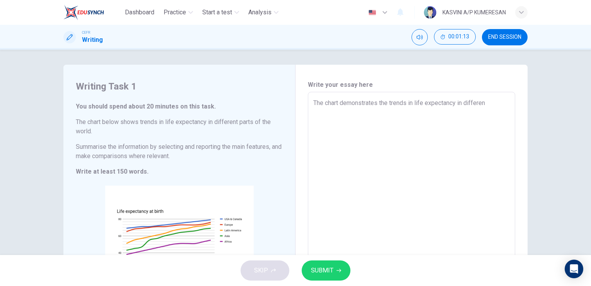
type textarea "x"
type textarea "The chart demonstrates the trends in life expectancy in different"
type textarea "x"
type textarea "The chart demonstrates the trends in life expectancy in different p"
type textarea "x"
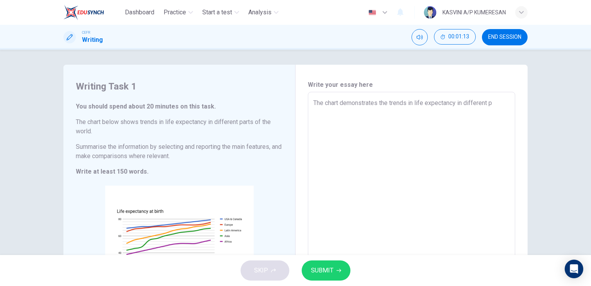
type textarea "The chart demonstrates the trends in life expectancy in different pa"
type textarea "x"
type textarea "The chart demonstrates the trends in life expectancy in different par"
type textarea "x"
type textarea "The chart demonstrates the trends in life expectancy in different part"
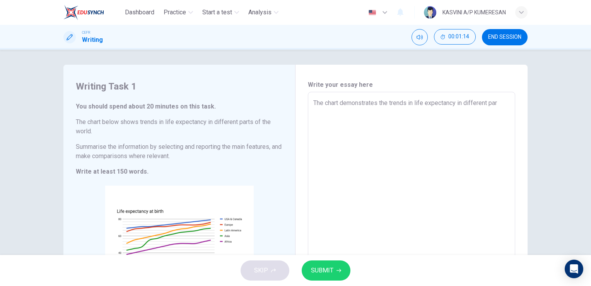
type textarea "x"
type textarea "The chart demonstrates the trends in life expectancy in different parts"
type textarea "x"
type textarea "The chart demonstrates the trends in life expectancy in different parts"
type textarea "x"
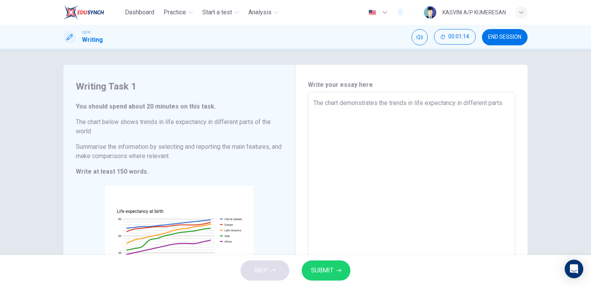
type textarea "The chart demonstrates the trends in life expectancy in different parts o"
type textarea "x"
type textarea "The chart demonstrates the trends in life expectancy in different parts of"
type textarea "x"
type textarea "The chart demonstrates the trends in life expectancy in different parts of"
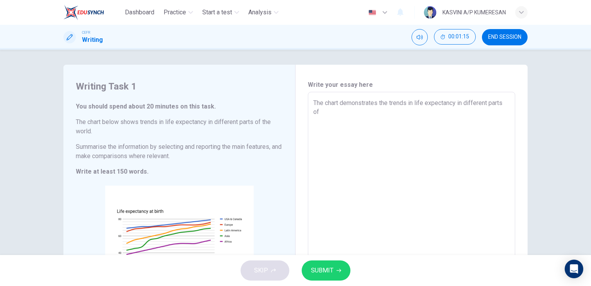
type textarea "x"
type textarea "The chart demonstrates the trends in life expectancy in different parts of t"
type textarea "x"
type textarea "The chart demonstrates the trends in life expectancy in different parts of th"
type textarea "x"
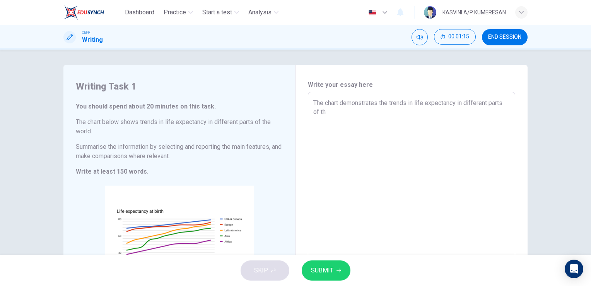
type textarea "The chart demonstrates the trends in life expectancy in different parts of the"
type textarea "x"
type textarea "The chart demonstrates the trends in life expectancy in different parts of the"
type textarea "x"
type textarea "The chart demonstrates the trends in life expectancy in different parts of the w"
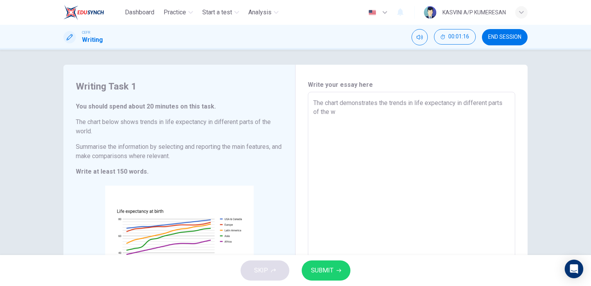
type textarea "x"
type textarea "The chart demonstrates the trends in life expectancy in different parts of the …"
type textarea "x"
type textarea "The chart demonstrates the trends in life expectancy in different parts of the …"
type textarea "x"
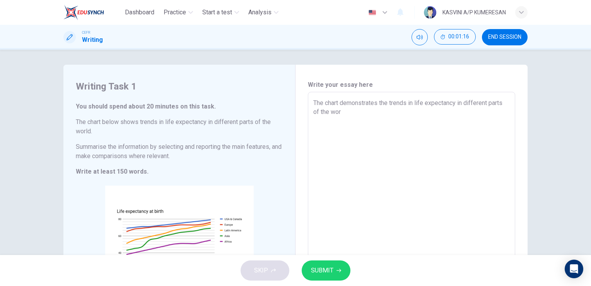
type textarea "The chart demonstrates the trends in life expectancy in different parts of the …"
type textarea "x"
click at [364, 103] on textarea "The chart demonstrates the trends in life expectancy in different parts of the …" at bounding box center [411, 206] width 197 height 216
click at [421, 247] on textarea "The chart demonstrates the trends in life expectancy in different parts of the …" at bounding box center [411, 206] width 197 height 216
click at [488, 102] on textarea "The chart demonstrates the trends in life expectancy in different parts of the …" at bounding box center [411, 206] width 197 height 216
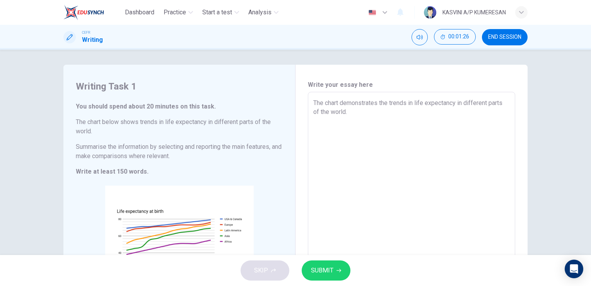
click at [492, 154] on textarea "The chart demonstrates the trends in life expectancy in different parts of the …" at bounding box center [411, 206] width 197 height 216
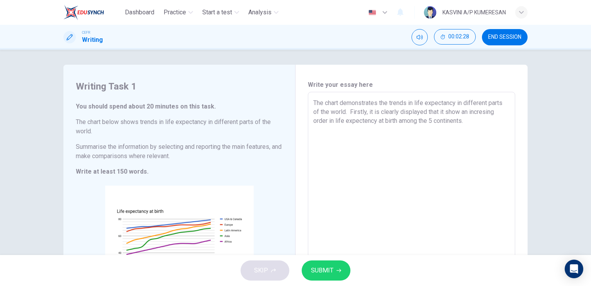
click at [352, 123] on textarea "The chart demonstrates the trends in life expectancy in different parts of the …" at bounding box center [411, 206] width 197 height 216
click at [448, 110] on textarea "The chart demonstrates the trends in life expectancy in different parts of the …" at bounding box center [411, 206] width 197 height 216
click at [489, 111] on textarea "The chart demonstrates the trends in life expectancy in different parts of the …" at bounding box center [411, 206] width 197 height 216
click at [349, 112] on textarea "The chart demonstrates the trends in life expectancy in different parts of the …" at bounding box center [411, 206] width 197 height 216
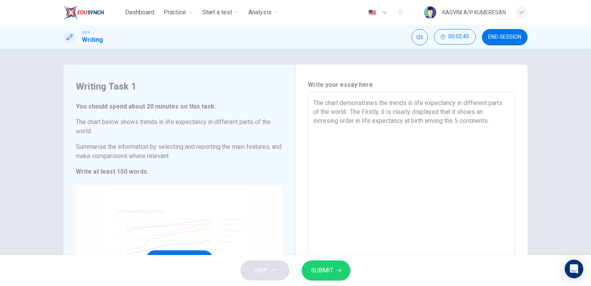
click at [153, 211] on div "Click to Zoom" at bounding box center [179, 258] width 207 height 147
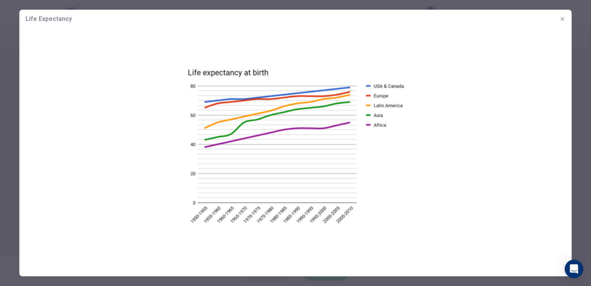
click at [438, 115] on img at bounding box center [295, 144] width 553 height 233
click at [562, 18] on icon "button" at bounding box center [563, 19] width 6 height 6
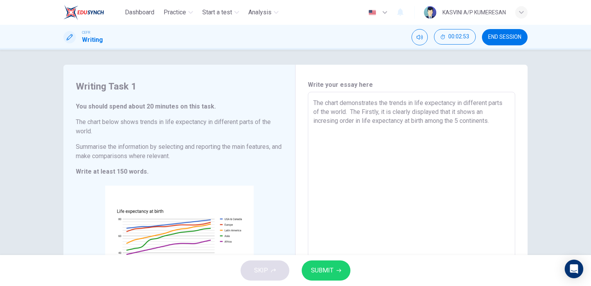
click at [360, 111] on textarea "The chart demonstrates the trends in life expectancy in different parts of the …" at bounding box center [411, 206] width 197 height 216
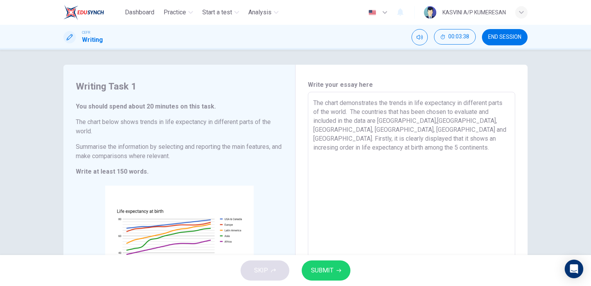
click at [452, 137] on textarea "The chart demonstrates the trends in life expectancy in different parts of the …" at bounding box center [411, 206] width 197 height 216
click at [467, 130] on textarea "The chart demonstrates the trends in life expectancy in different parts of the …" at bounding box center [411, 206] width 197 height 216
click at [434, 128] on textarea "The chart demonstrates the trends in life expectancy in different parts of the …" at bounding box center [411, 206] width 197 height 216
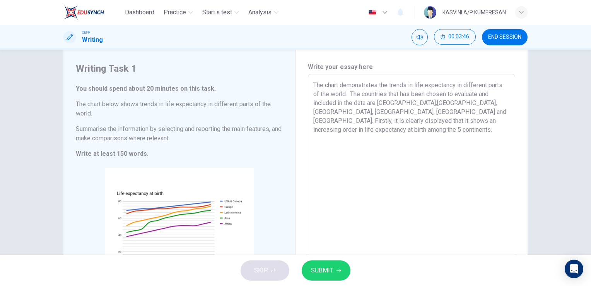
scroll to position [15, 0]
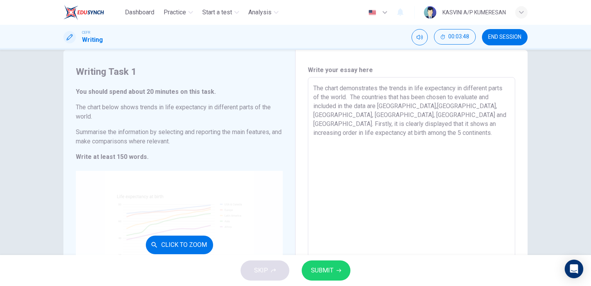
click at [224, 202] on div "Click to Zoom" at bounding box center [179, 244] width 207 height 147
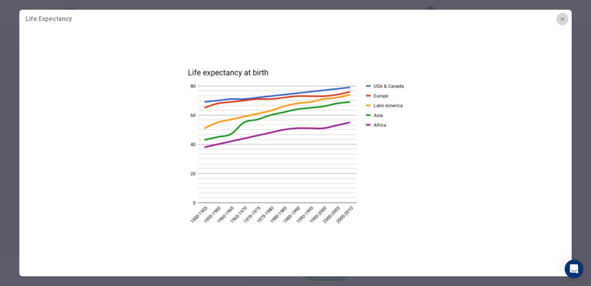
click at [559, 13] on button "button" at bounding box center [562, 19] width 12 height 12
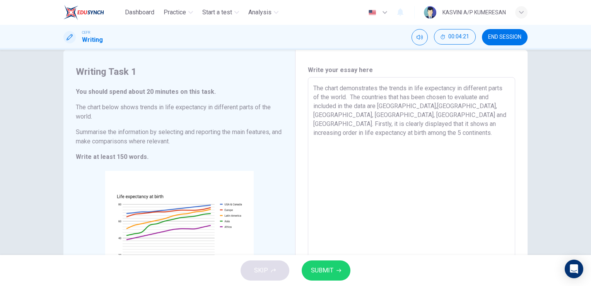
click at [459, 126] on textarea "The chart demonstrates the trends in life expectancy in different parts of the …" at bounding box center [411, 192] width 197 height 216
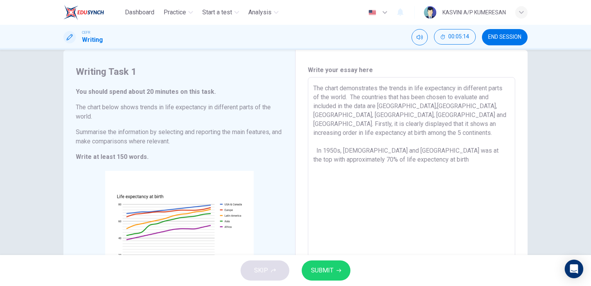
click at [346, 151] on textarea "The chart demonstrates the trends in life expectancy in different parts of the …" at bounding box center [411, 192] width 197 height 216
click at [330, 141] on textarea "The chart demonstrates the trends in life expectancy in different parts of the …" at bounding box center [411, 192] width 197 height 216
click at [355, 136] on textarea "The chart demonstrates the trends in life expectancy in different parts of the …" at bounding box center [411, 192] width 197 height 216
click at [406, 139] on textarea "The chart demonstrates the trends in life expectancy in different parts of the …" at bounding box center [411, 192] width 197 height 216
click at [401, 154] on textarea "The chart demonstrates the trends in life expectancy in different parts of the …" at bounding box center [411, 192] width 197 height 216
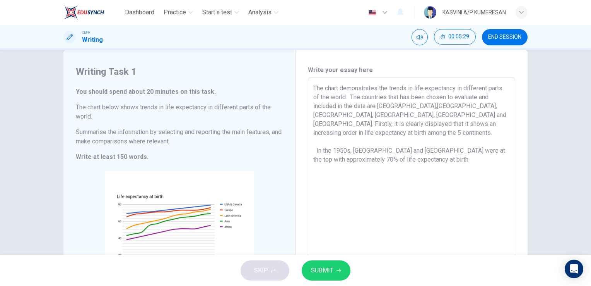
click at [442, 144] on textarea "The chart demonstrates the trends in life expectancy in different parts of the …" at bounding box center [411, 192] width 197 height 216
drag, startPoint x: 443, startPoint y: 139, endPoint x: 403, endPoint y: 142, distance: 39.5
click at [403, 142] on textarea "The chart demonstrates the trends in life expectancy in different parts of the …" at bounding box center [411, 192] width 197 height 216
click at [371, 155] on textarea "The chart demonstrates the trends in life expectancy in different parts of the …" at bounding box center [411, 192] width 197 height 216
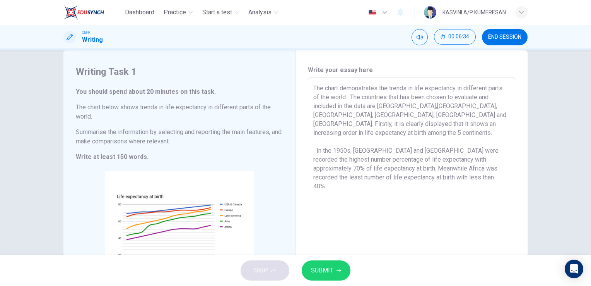
click at [371, 155] on textarea "The chart demonstrates the trends in life expectancy in different parts of the …" at bounding box center [411, 192] width 197 height 216
click at [392, 160] on textarea "The chart demonstrates the trends in life expectancy in different parts of the …" at bounding box center [411, 192] width 197 height 216
click at [427, 159] on textarea "The chart demonstrates the trends in life expectancy in different parts of the …" at bounding box center [411, 192] width 197 height 216
click at [428, 159] on textarea "The chart demonstrates the trends in life expectancy in different parts of the …" at bounding box center [411, 192] width 197 height 216
click at [486, 158] on textarea "The chart demonstrates the trends in life expectancy in different parts of the …" at bounding box center [411, 192] width 197 height 216
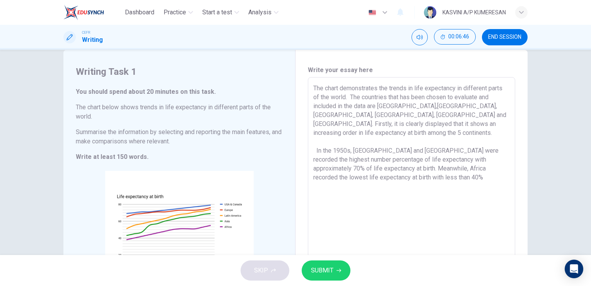
click at [423, 169] on textarea "The chart demonstrates the trends in life expectancy in different parts of the …" at bounding box center [411, 192] width 197 height 216
click at [373, 165] on textarea "The chart demonstrates the trends in life expectancy in different parts of the …" at bounding box center [411, 192] width 197 height 216
click at [400, 148] on textarea "The chart demonstrates the trends in life expectancy in different parts of the …" at bounding box center [411, 192] width 197 height 216
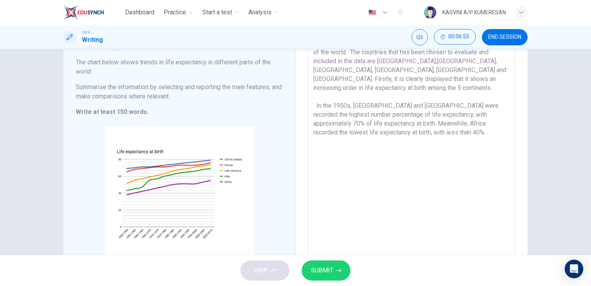
scroll to position [60, 0]
click at [356, 134] on textarea "The chart demonstrates the trends in life expectancy in different parts of the …" at bounding box center [411, 146] width 197 height 216
click at [447, 123] on textarea "The chart demonstrates the trends in life expectancy in different parts of the …" at bounding box center [411, 146] width 197 height 216
click at [391, 102] on textarea "The chart demonstrates the trends in life expectancy in different parts of the …" at bounding box center [411, 146] width 197 height 216
click at [391, 100] on textarea "The chart demonstrates the trends in life expectancy in different parts of the …" at bounding box center [411, 146] width 197 height 216
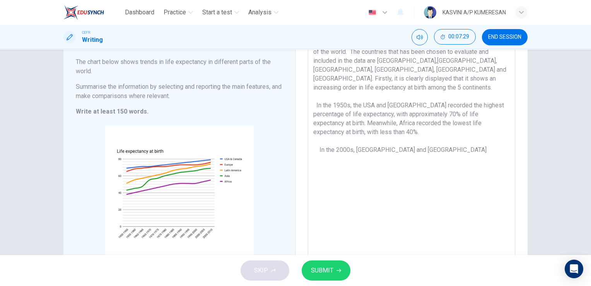
click at [401, 140] on textarea "The chart demonstrates the trends in life expectancy in different parts of the …" at bounding box center [411, 146] width 197 height 216
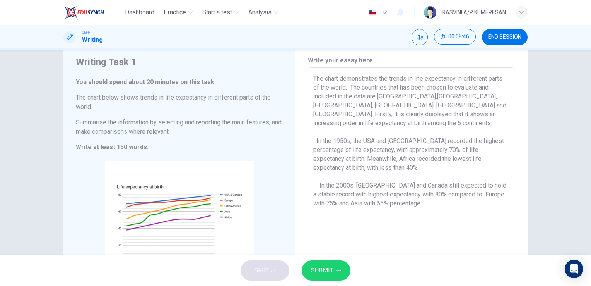
scroll to position [23, 0]
drag, startPoint x: 311, startPoint y: 80, endPoint x: 398, endPoint y: 208, distance: 154.3
click at [398, 208] on div "The chart demonstrates the trends in life expectancy in different parts of the …" at bounding box center [411, 183] width 207 height 229
drag, startPoint x: 395, startPoint y: 197, endPoint x: 308, endPoint y: 77, distance: 149.0
click at [308, 77] on div "The chart demonstrates the trends in life expectancy in different parts of the …" at bounding box center [411, 183] width 207 height 229
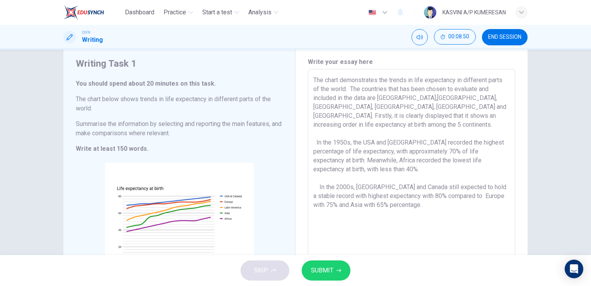
click at [405, 151] on textarea "The chart demonstrates the trends in life expectancy in different parts of the …" at bounding box center [411, 183] width 197 height 216
drag, startPoint x: 392, startPoint y: 199, endPoint x: 308, endPoint y: 80, distance: 145.9
click at [308, 80] on div "The chart demonstrates the trends in life expectancy in different parts of the …" at bounding box center [411, 183] width 207 height 229
click at [382, 113] on textarea "The chart demonstrates the trends in life expectancy in different parts of the …" at bounding box center [411, 183] width 197 height 216
drag, startPoint x: 397, startPoint y: 193, endPoint x: 316, endPoint y: 80, distance: 139.2
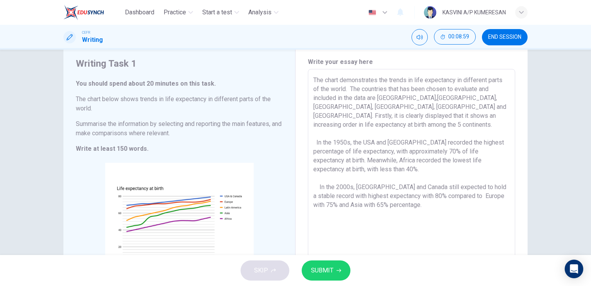
click at [316, 80] on textarea "The chart demonstrates the trends in life expectancy in different parts of the …" at bounding box center [411, 183] width 197 height 216
click at [452, 185] on textarea "The chart demonstrates the trends in life expectancy in different parts of the …" at bounding box center [411, 183] width 197 height 216
drag, startPoint x: 386, startPoint y: 195, endPoint x: 385, endPoint y: 163, distance: 32.1
click at [385, 163] on textarea "The chart demonstrates the trends in life expectancy in different parts of the …" at bounding box center [411, 183] width 197 height 216
click at [441, 155] on textarea "The chart demonstrates the trends in life expectancy in different parts of the …" at bounding box center [411, 183] width 197 height 216
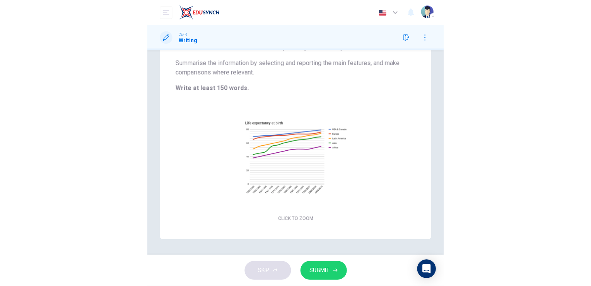
scroll to position [0, 0]
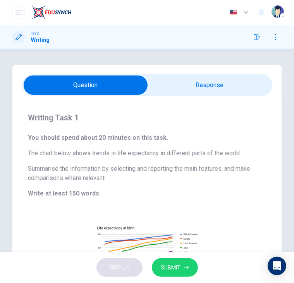
click at [224, 77] on input "checkbox" at bounding box center [86, 84] width 376 height 19
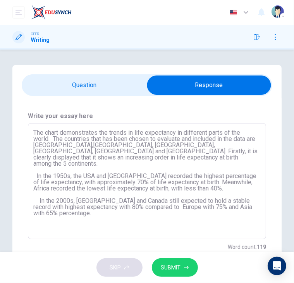
click at [80, 203] on textarea "The chart demonstrates the trends in life expectancy in different parts of the …" at bounding box center [146, 181] width 227 height 103
click at [69, 210] on textarea "The chart demonstrates the trends in life expectancy in different parts of the …" at bounding box center [146, 181] width 227 height 103
drag, startPoint x: 32, startPoint y: 131, endPoint x: 73, endPoint y: 157, distance: 48.3
click at [73, 157] on div "The chart demonstrates the trends in life expectancy in different parts of the …" at bounding box center [147, 181] width 238 height 116
drag, startPoint x: 73, startPoint y: 157, endPoint x: 32, endPoint y: 132, distance: 47.7
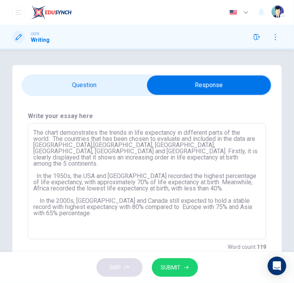
click at [32, 132] on div "The chart demonstrates the trends in life expectancy in different parts of the …" at bounding box center [147, 181] width 238 height 116
click at [113, 168] on textarea "The chart demonstrates the trends in life expectancy in different parts of the …" at bounding box center [146, 181] width 227 height 103
drag, startPoint x: 178, startPoint y: 134, endPoint x: 259, endPoint y: 153, distance: 83.9
click at [259, 153] on div "The chart demonstrates the trends in life expectancy in different parts of the …" at bounding box center [147, 181] width 238 height 116
click at [176, 132] on textarea "The chart demonstrates the trends in life expectancy in different parts of the …" at bounding box center [146, 181] width 227 height 103
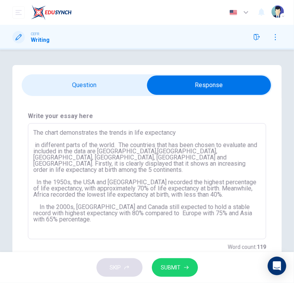
click at [180, 132] on textarea "The chart demonstrates the trends in life expectancy in different parts of the …" at bounding box center [146, 181] width 227 height 103
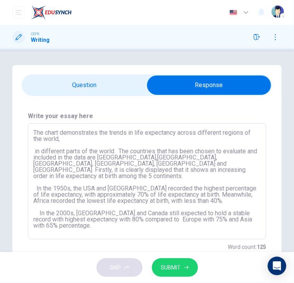
drag, startPoint x: 108, startPoint y: 157, endPoint x: 35, endPoint y: 156, distance: 72.8
click at [35, 156] on textarea "The chart demonstrates the trends in life expectancy across different regions o…" at bounding box center [146, 181] width 227 height 103
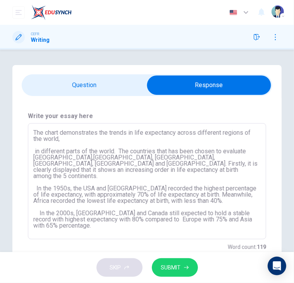
drag, startPoint x: 251, startPoint y: 153, endPoint x: 34, endPoint y: 144, distance: 216.9
click at [34, 144] on textarea "The chart demonstrates the trends in life expectancy across different regions o…" at bounding box center [146, 181] width 227 height 103
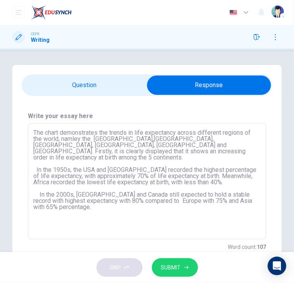
drag, startPoint x: 31, startPoint y: 145, endPoint x: 126, endPoint y: 154, distance: 95.6
click at [126, 154] on div "The chart demonstrates the trends in life expectancy across different regions o…" at bounding box center [147, 181] width 238 height 116
drag, startPoint x: 126, startPoint y: 154, endPoint x: 26, endPoint y: 144, distance: 100.4
click at [26, 144] on div "Write your essay here The chart demonstrates the trends in life expectancy acro…" at bounding box center [146, 181] width 269 height 171
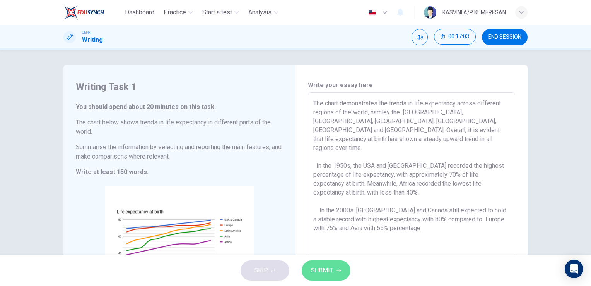
click at [320, 264] on button "SUBMIT" at bounding box center [326, 270] width 49 height 20
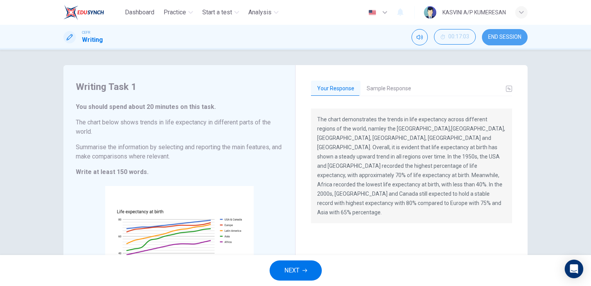
click at [501, 35] on span "END SESSION" at bounding box center [504, 37] width 33 height 6
